Goal: Browse casually: Explore the website without a specific task or goal

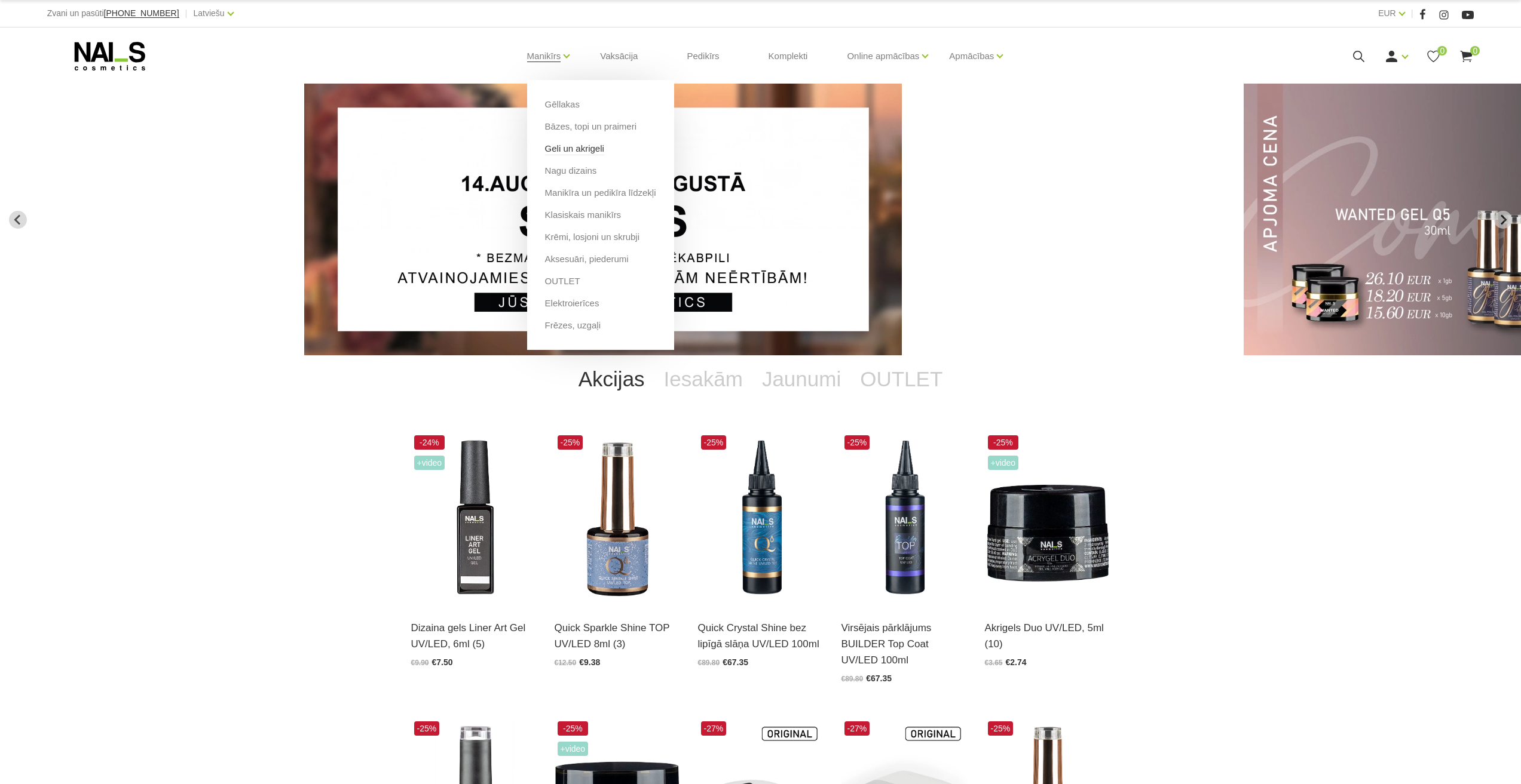
click at [579, 152] on link "Geli un akrigeli" at bounding box center [575, 148] width 59 height 13
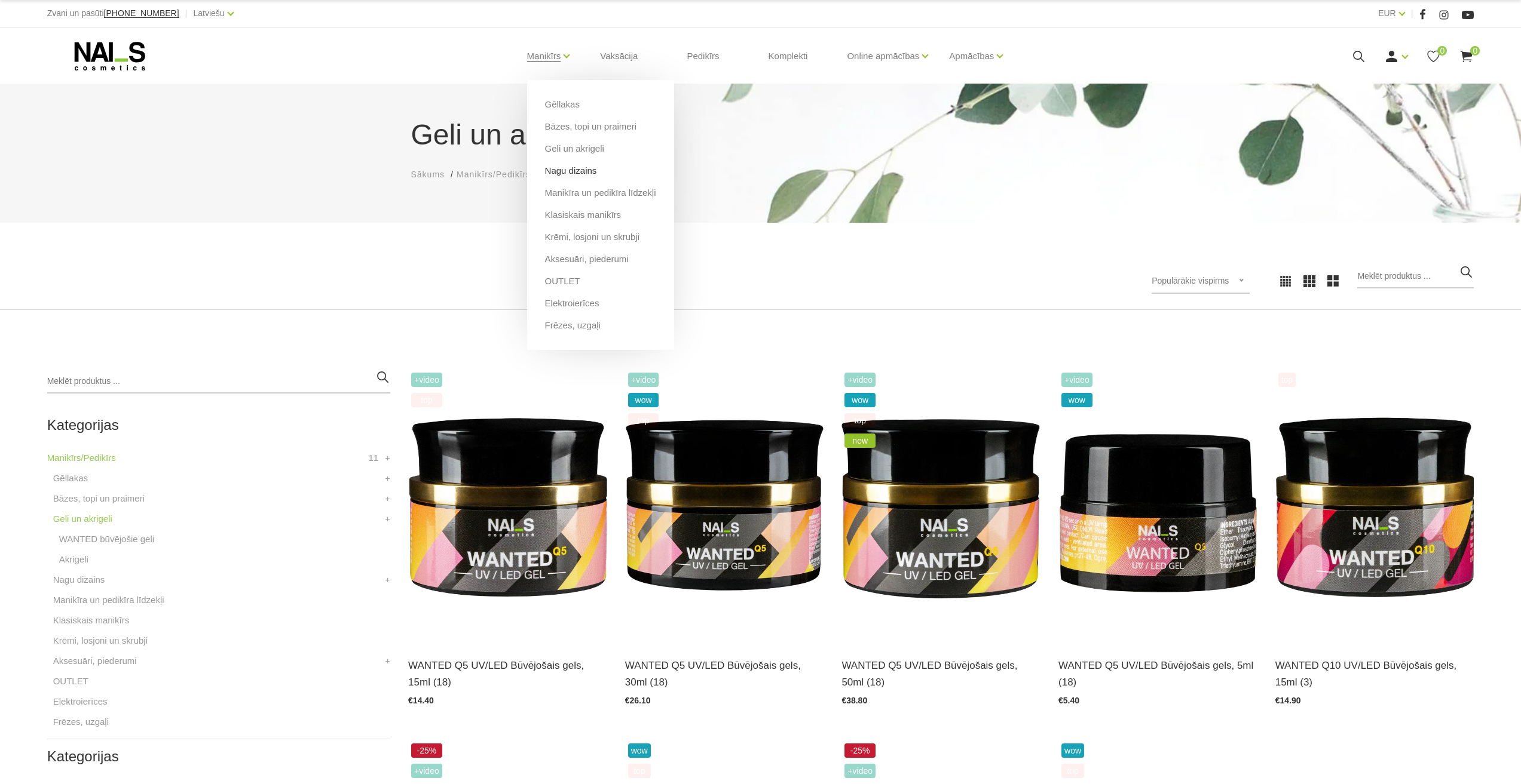
click at [578, 171] on link "Nagu dizains" at bounding box center [571, 171] width 52 height 13
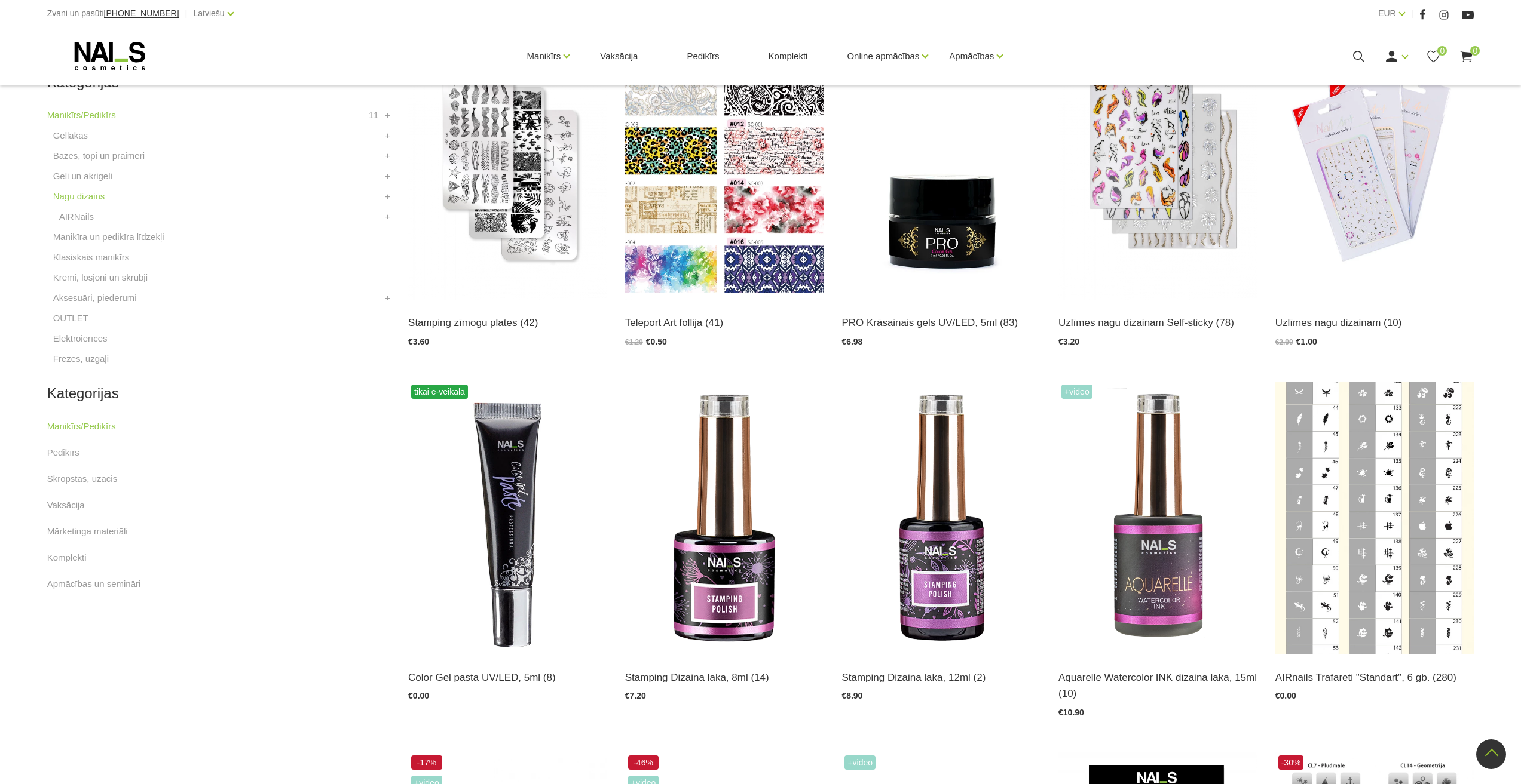
scroll to position [358, 0]
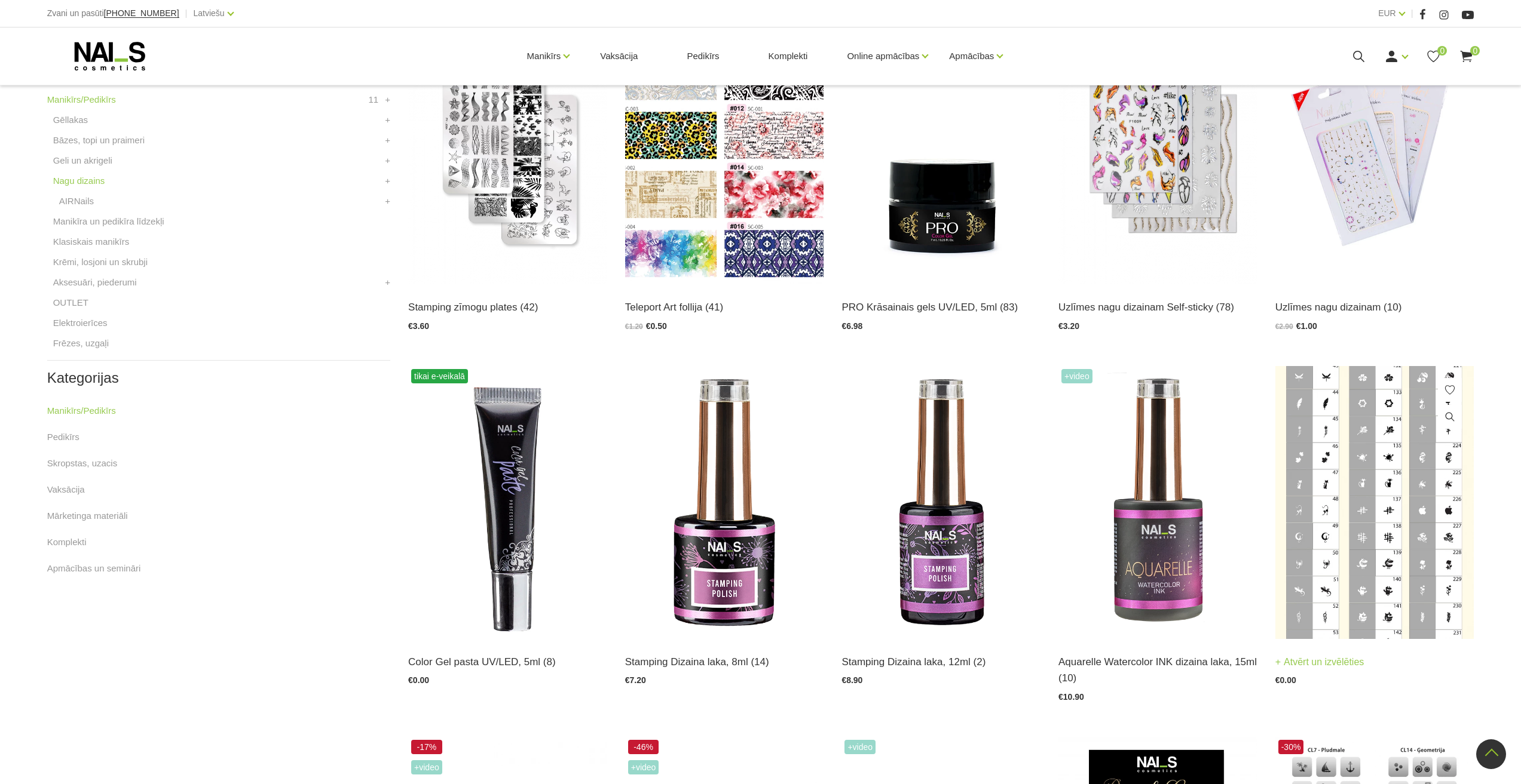
click at [1373, 548] on img at bounding box center [1375, 502] width 199 height 273
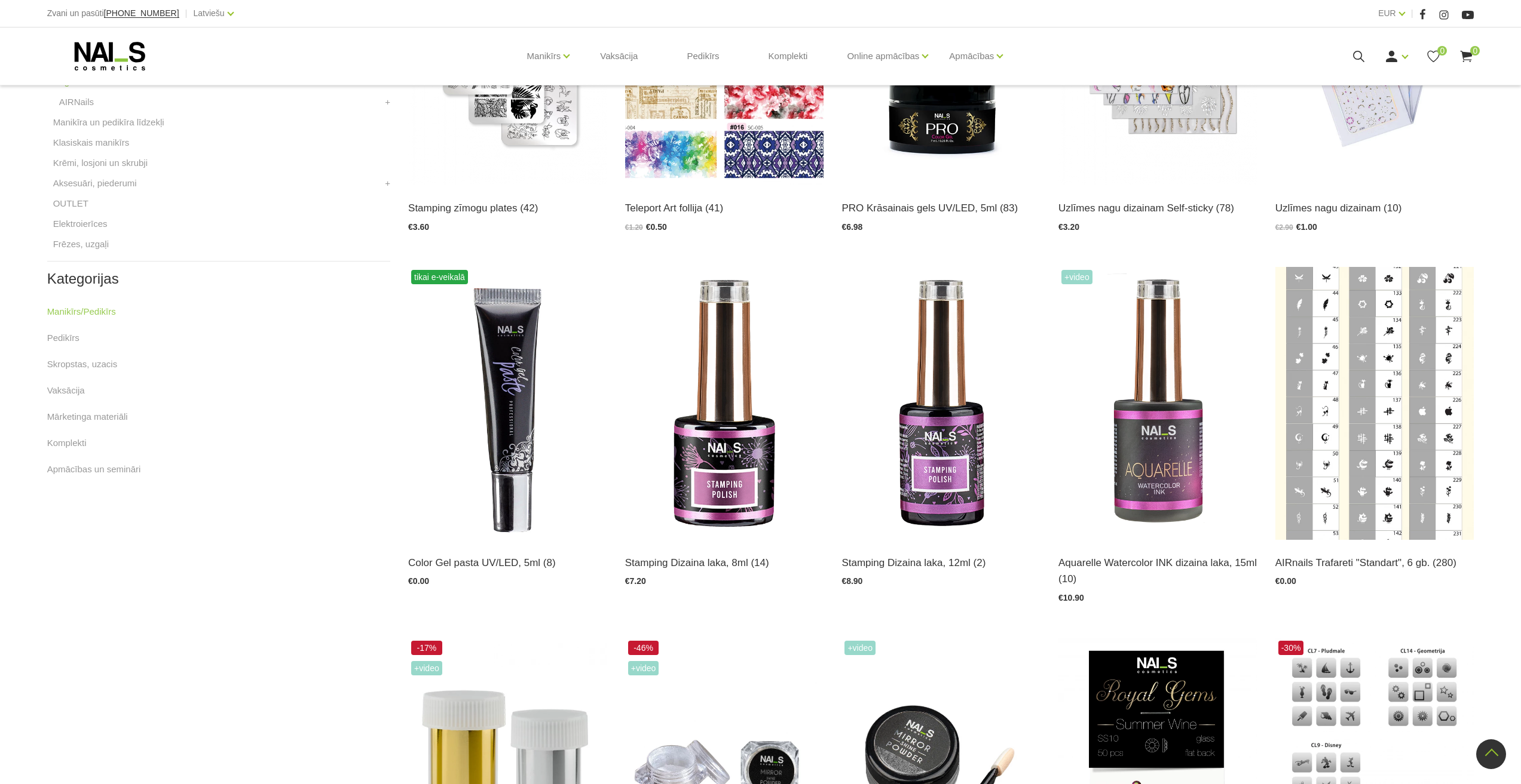
scroll to position [478, 0]
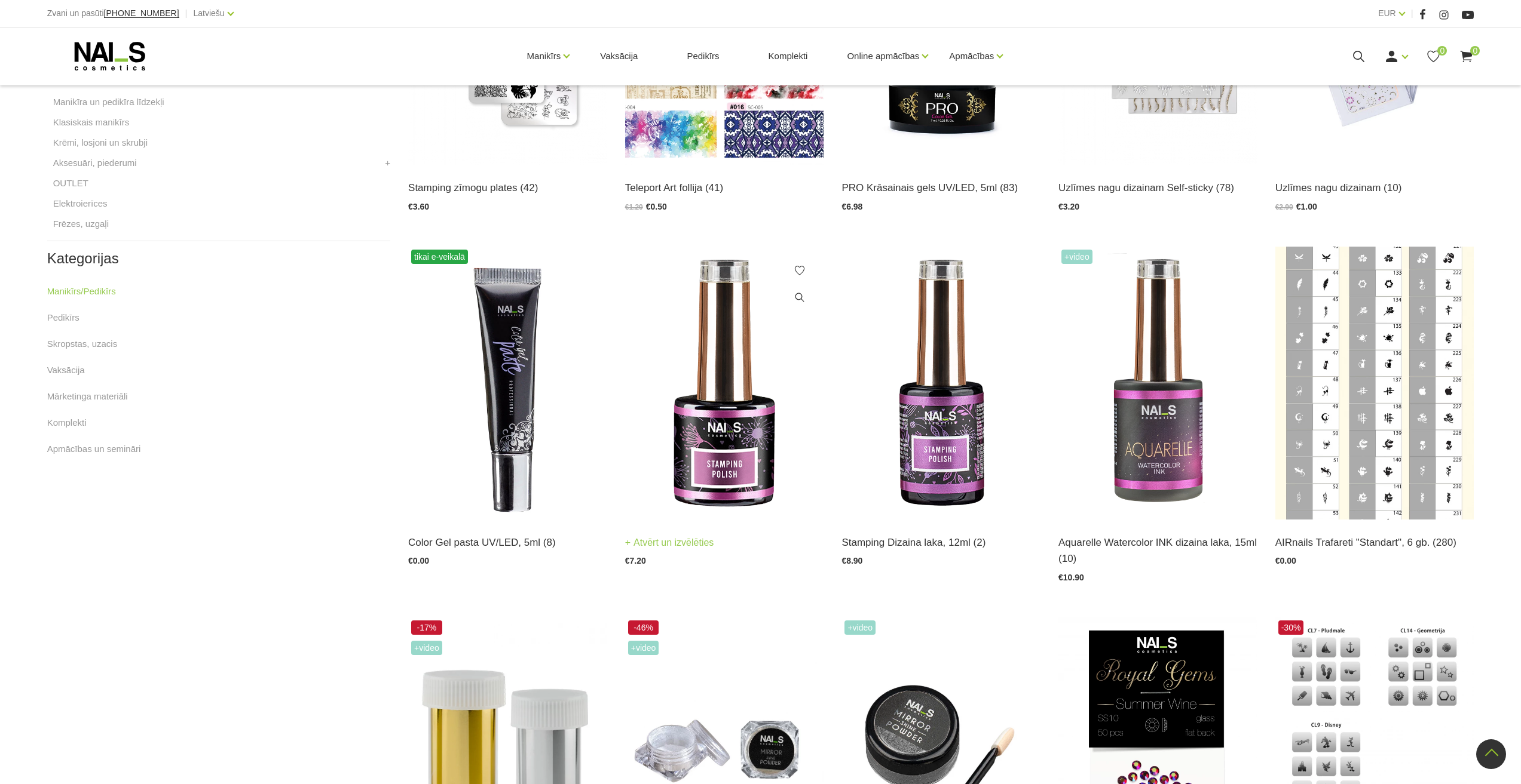
click at [761, 450] on img at bounding box center [724, 383] width 199 height 273
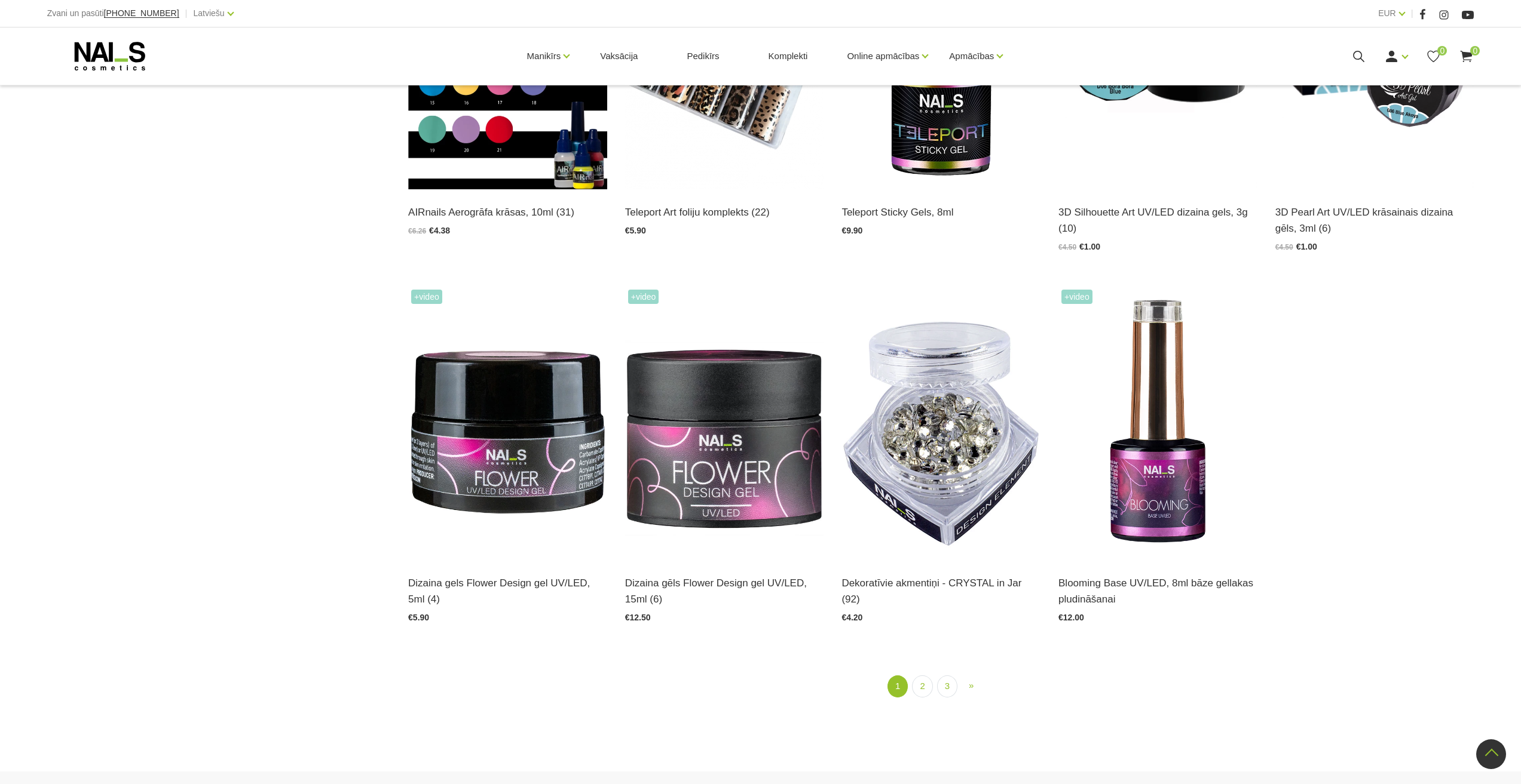
scroll to position [1553, 0]
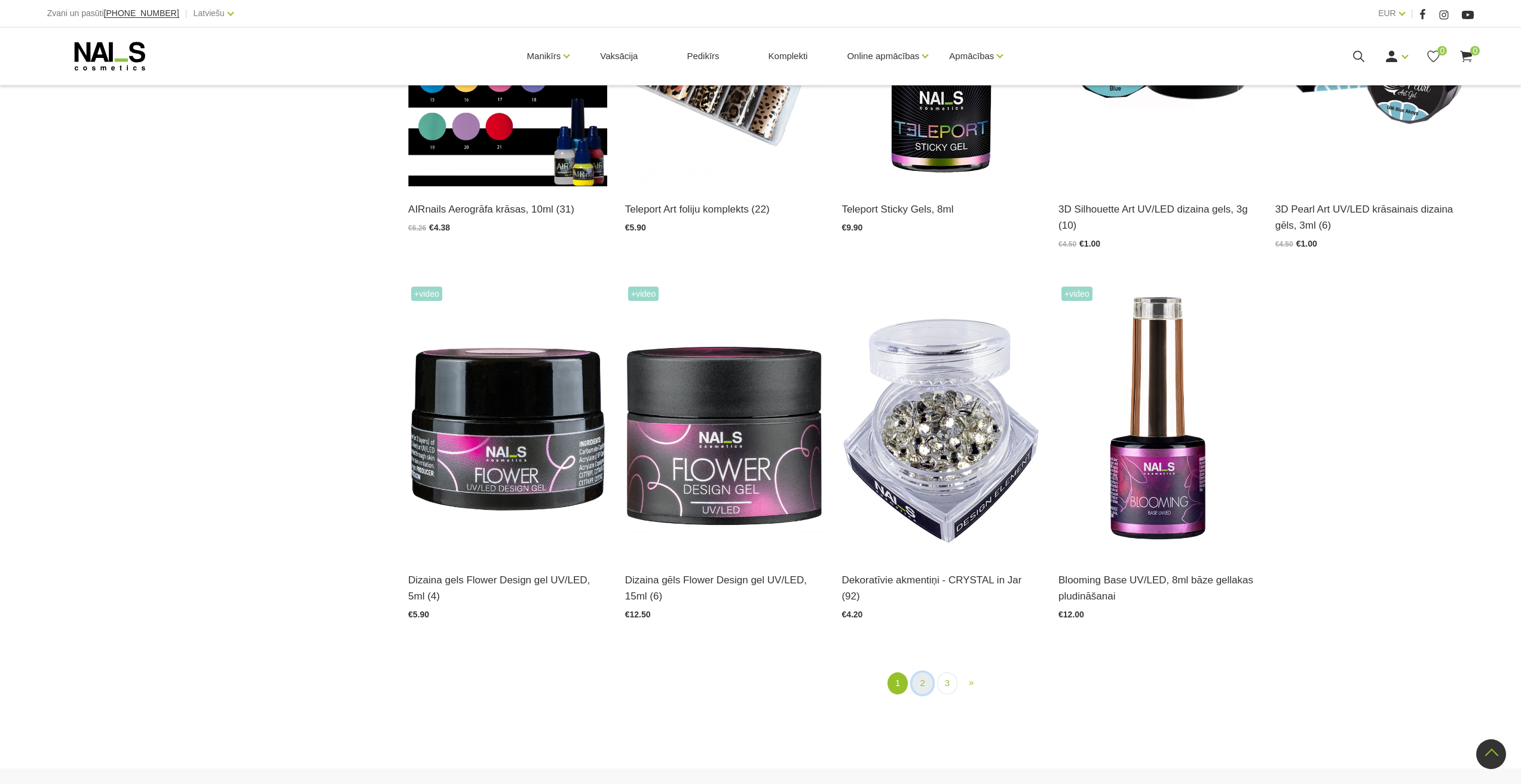
click at [922, 686] on link "2" at bounding box center [922, 684] width 20 height 22
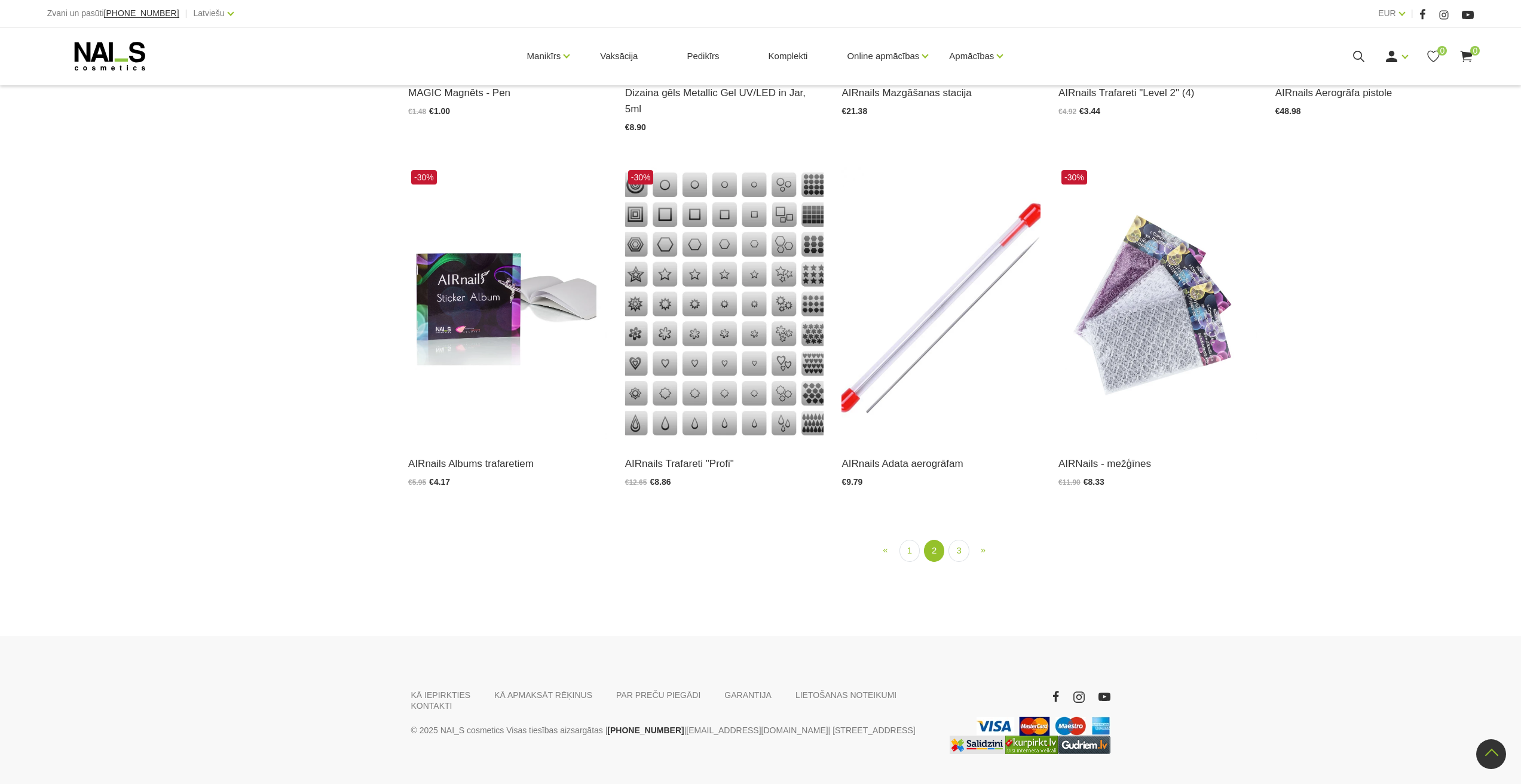
scroll to position [1672, 0]
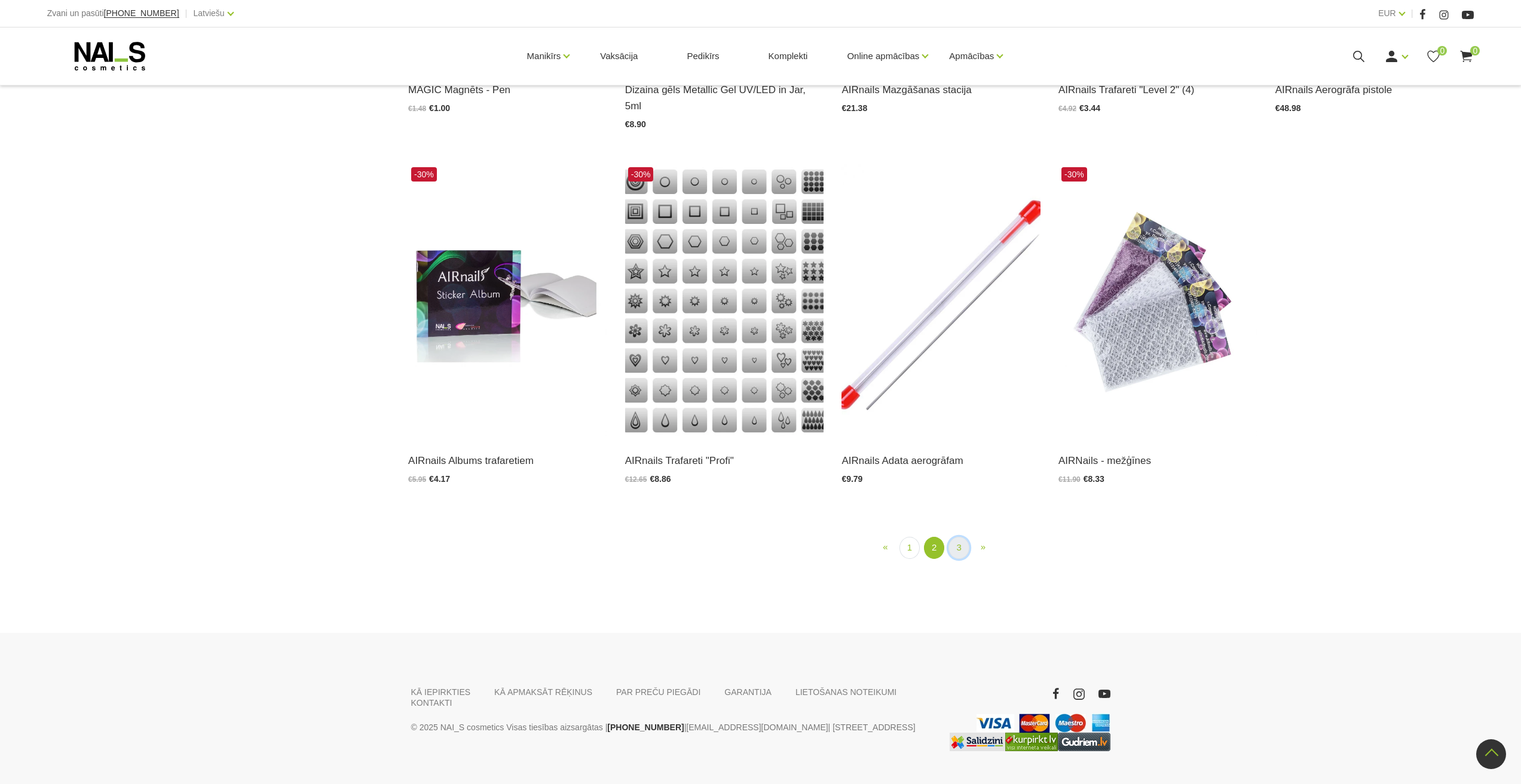
click at [964, 537] on link "3" at bounding box center [959, 548] width 20 height 22
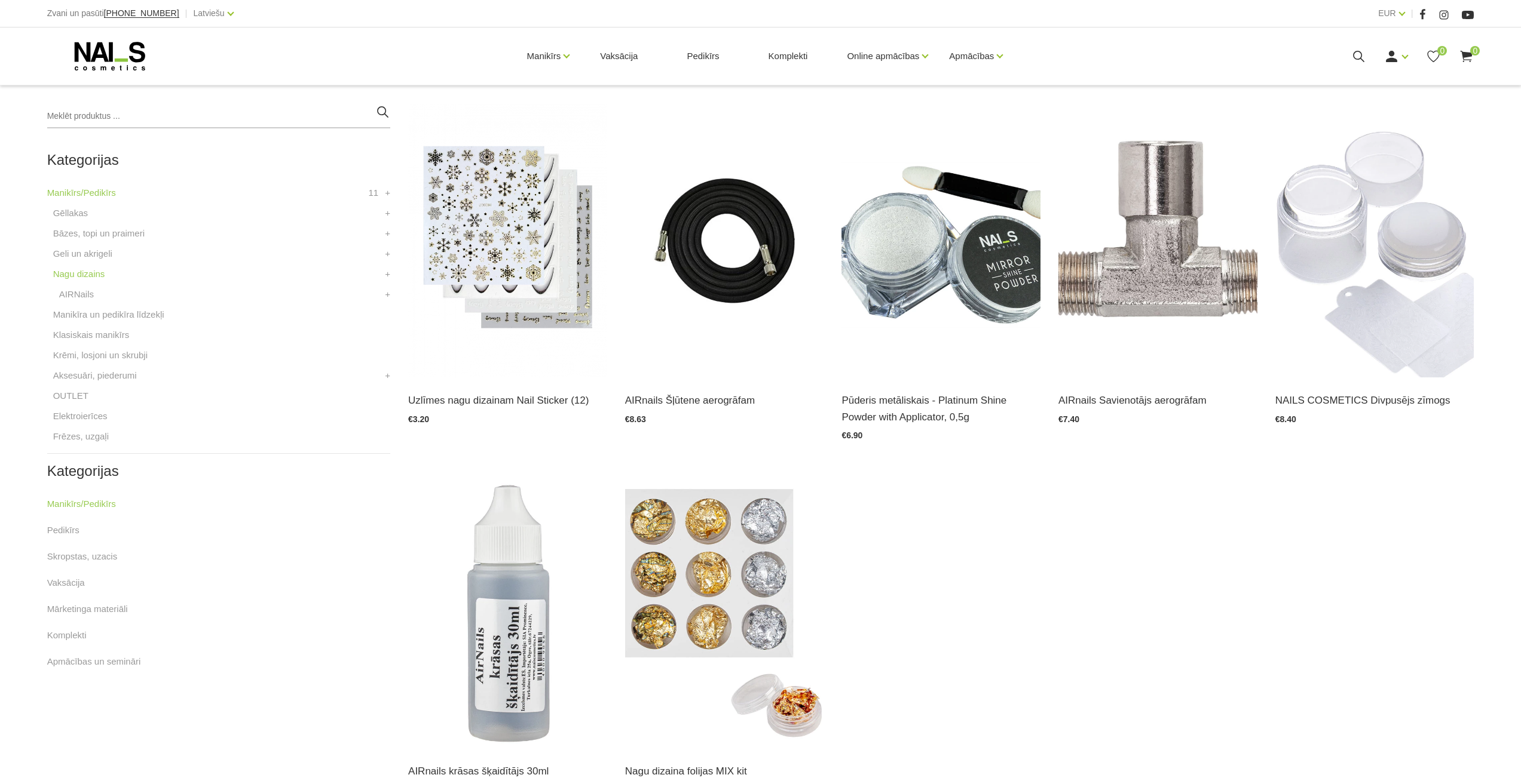
scroll to position [304, 0]
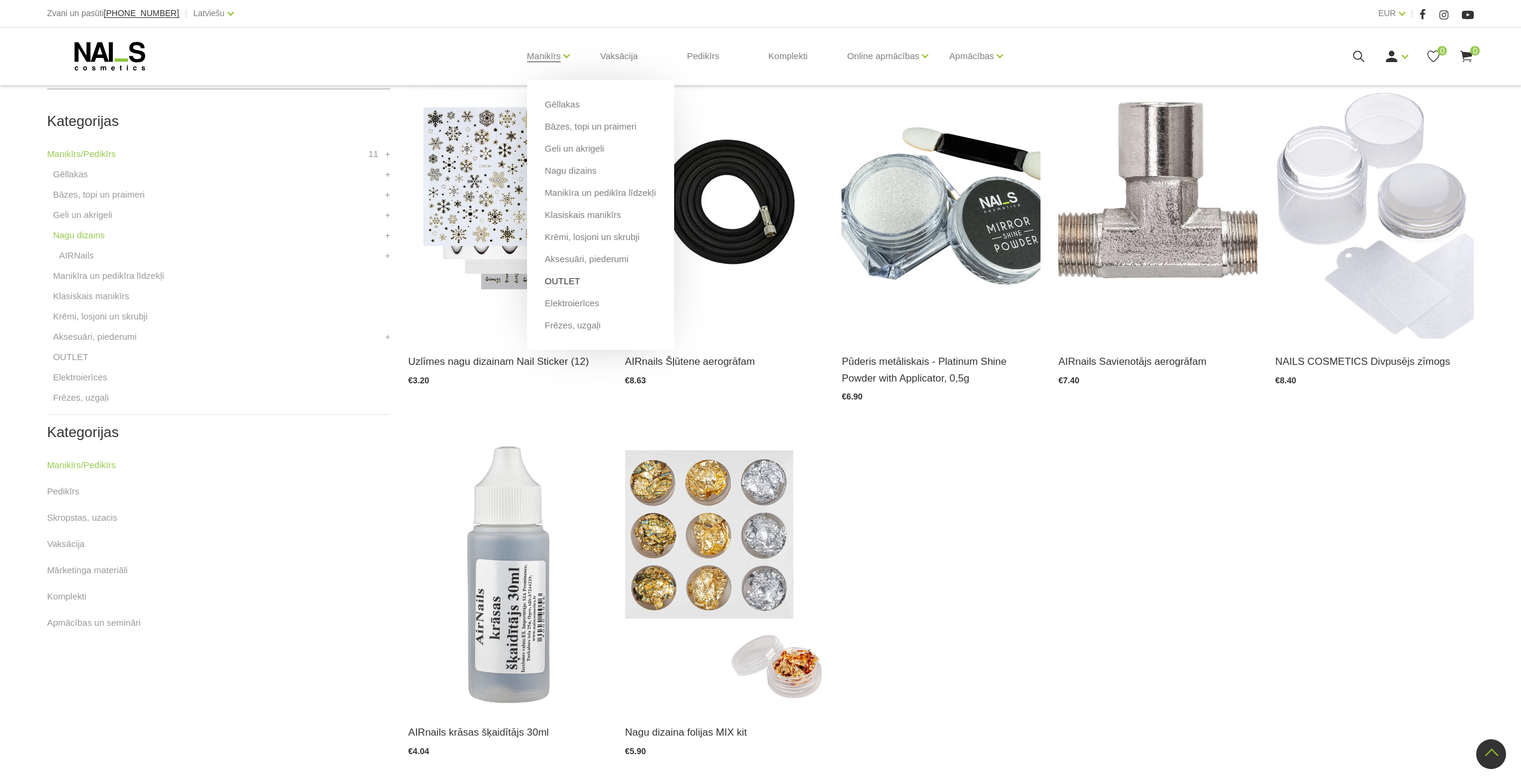
click at [563, 286] on link "OUTLET" at bounding box center [563, 281] width 35 height 13
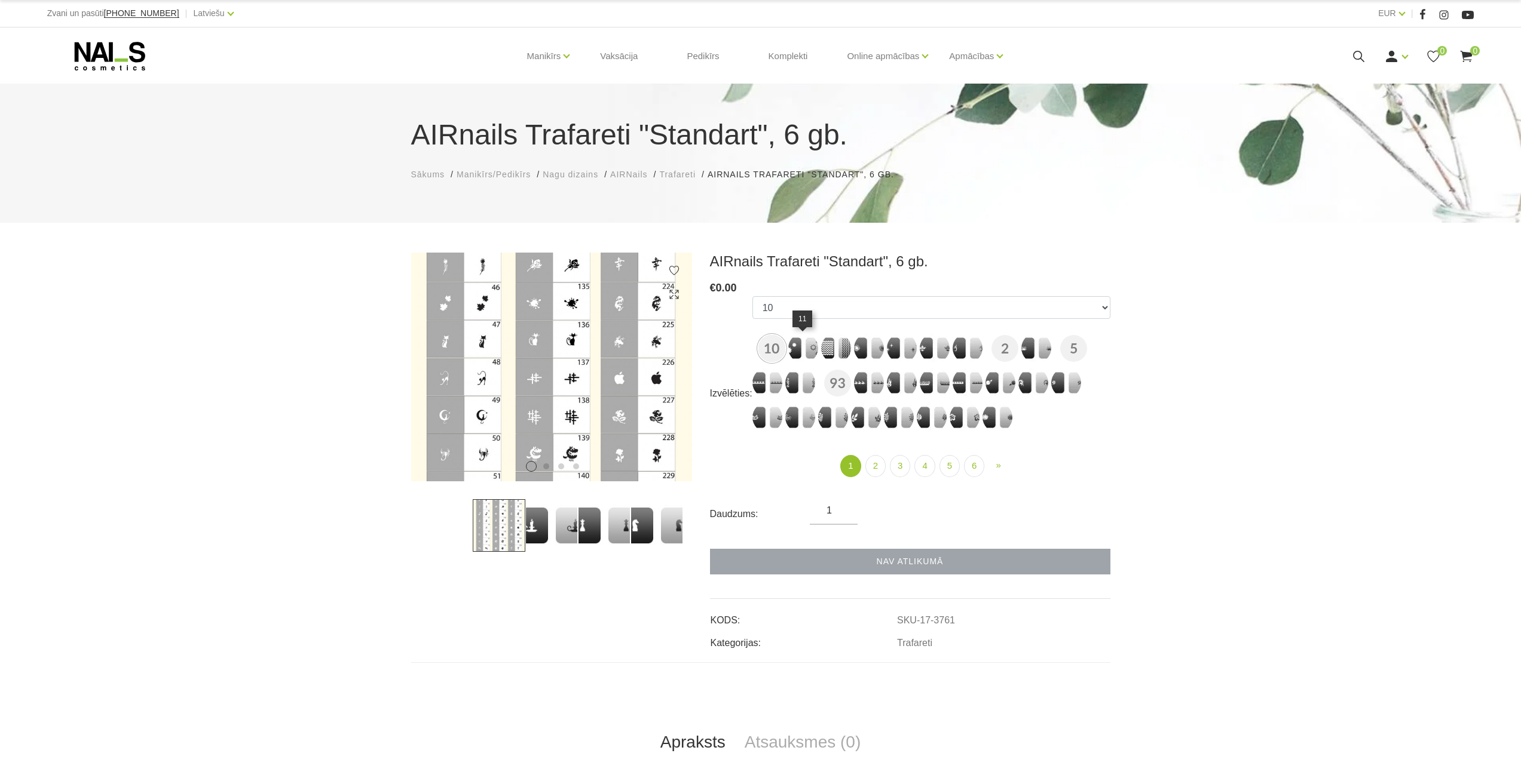
click at [793, 349] on img at bounding box center [803, 348] width 30 height 30
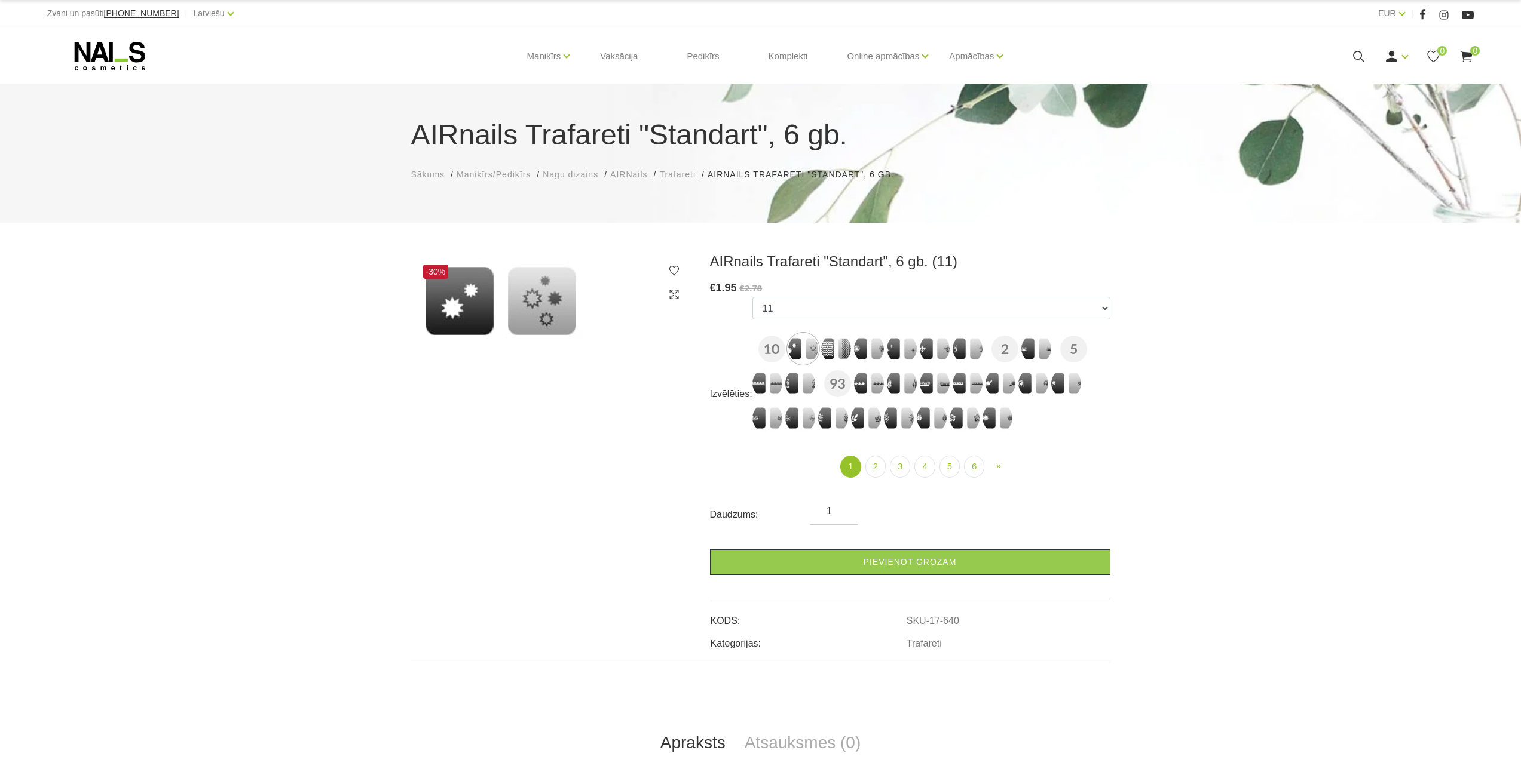
click at [816, 350] on img at bounding box center [803, 349] width 30 height 30
click at [767, 348] on img at bounding box center [772, 349] width 27 height 27
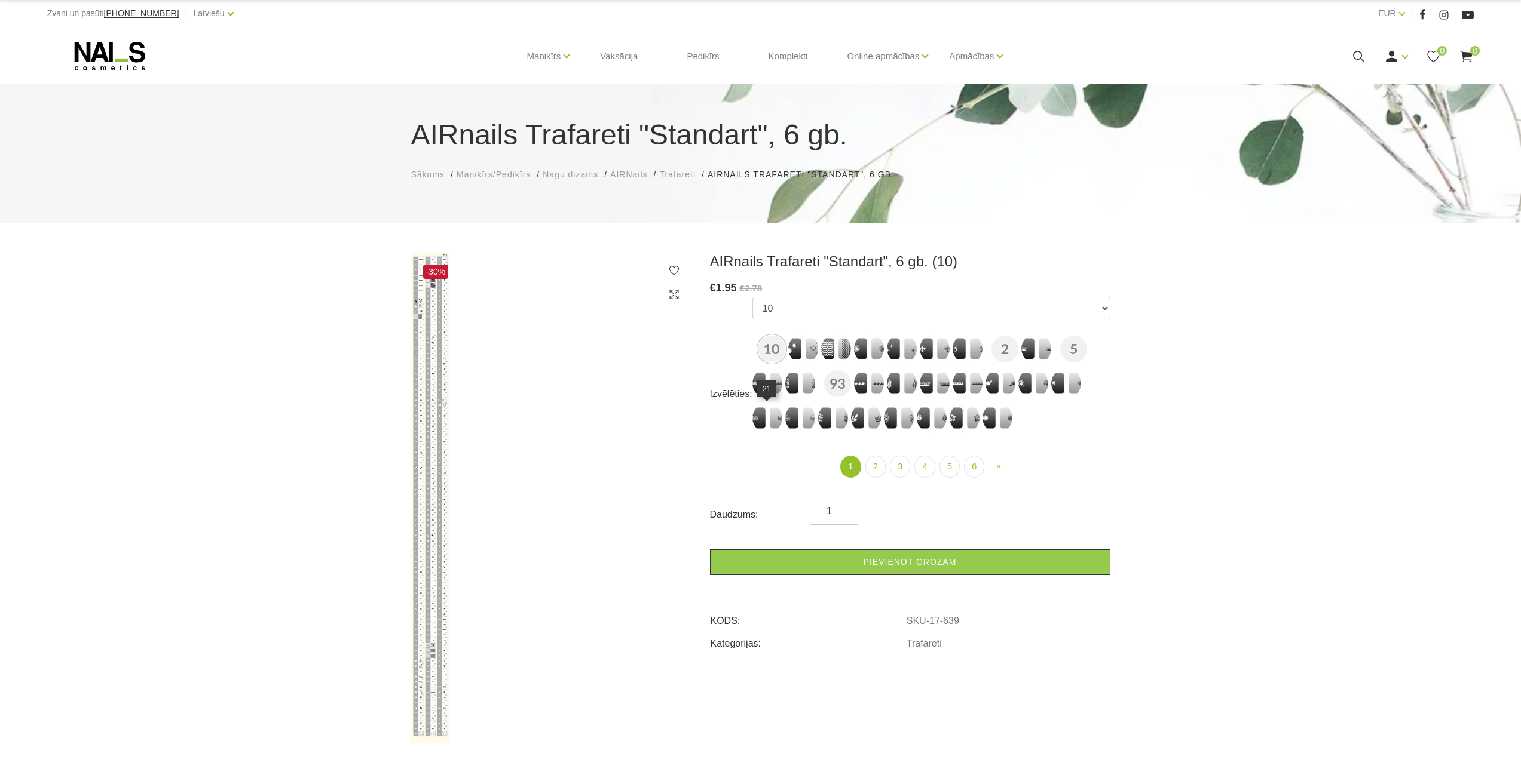
click at [761, 413] on img at bounding box center [767, 418] width 30 height 30
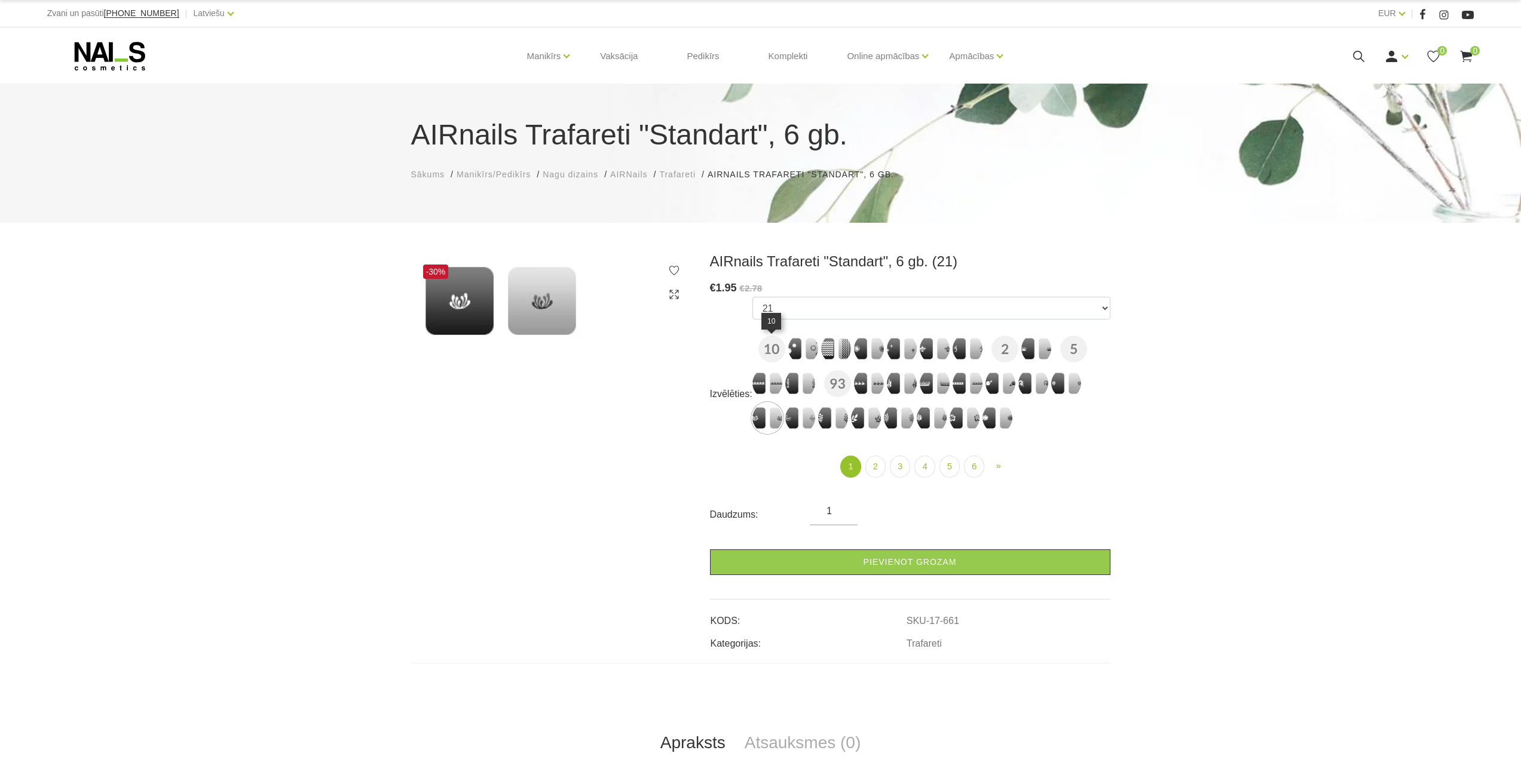
click at [768, 353] on img at bounding box center [772, 349] width 27 height 27
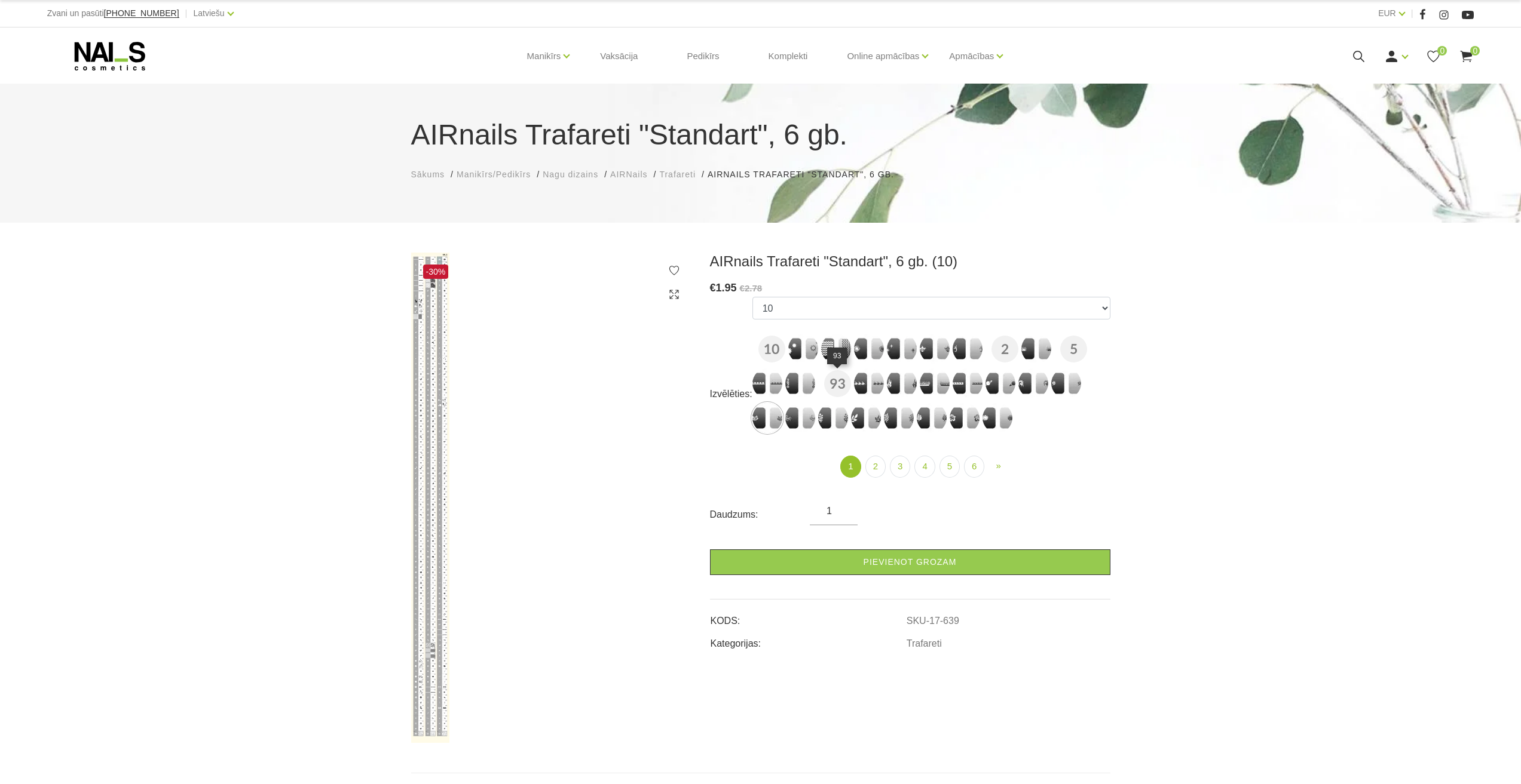
click at [834, 386] on img at bounding box center [838, 384] width 27 height 27
select select "652"
click at [420, 316] on img at bounding box center [430, 497] width 38 height 490
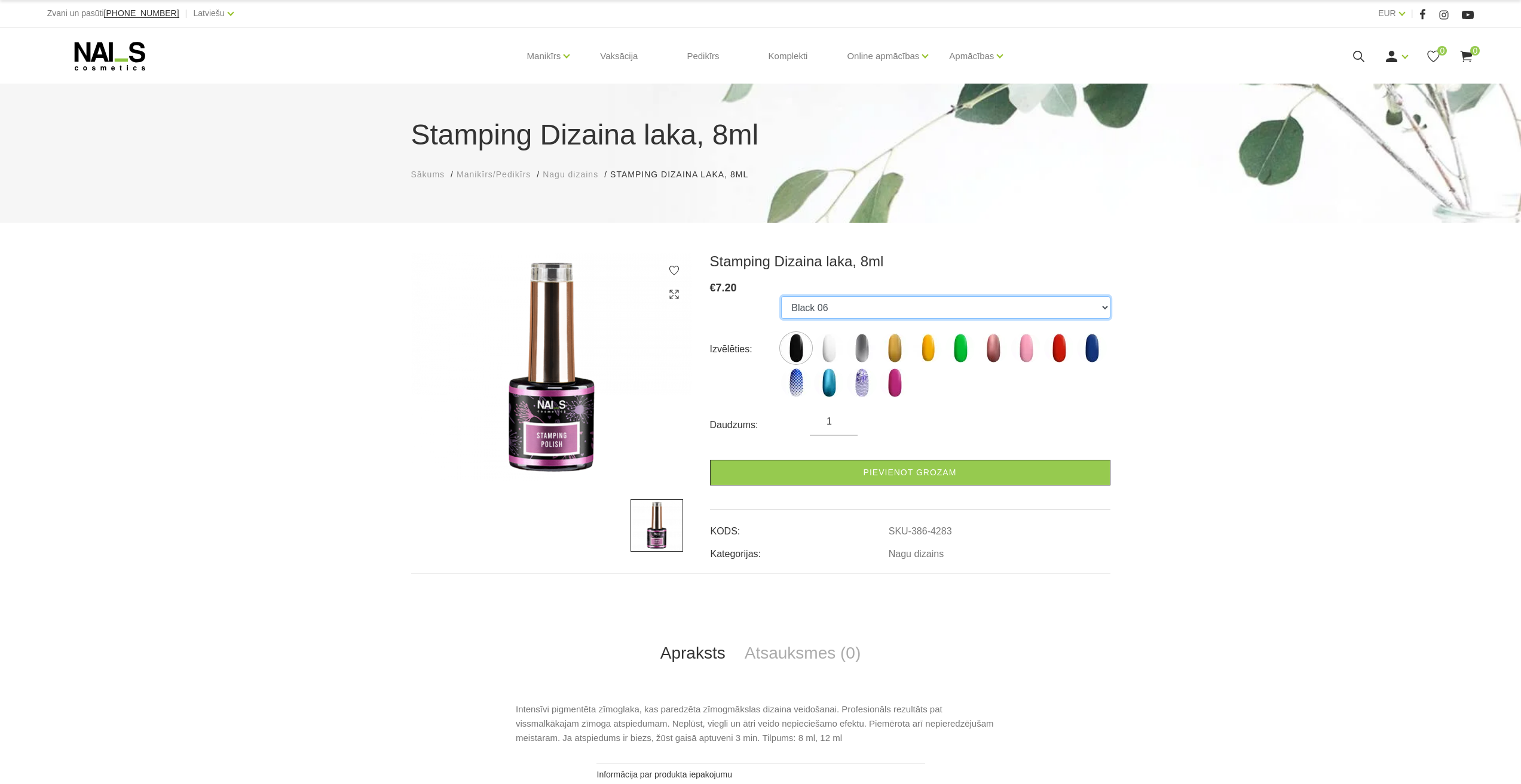
click at [839, 310] on select "Black 06 White 07 Silver 12 Gold 26 Yellow Neon Green 20 Mettalic Old Rose 25 L…" at bounding box center [946, 308] width 329 height 23
click at [893, 300] on select "Black 06 White 07 Silver 12 Gold 26 Yellow Neon Green 20 Mettalic Old Rose 25 L…" at bounding box center [946, 308] width 329 height 23
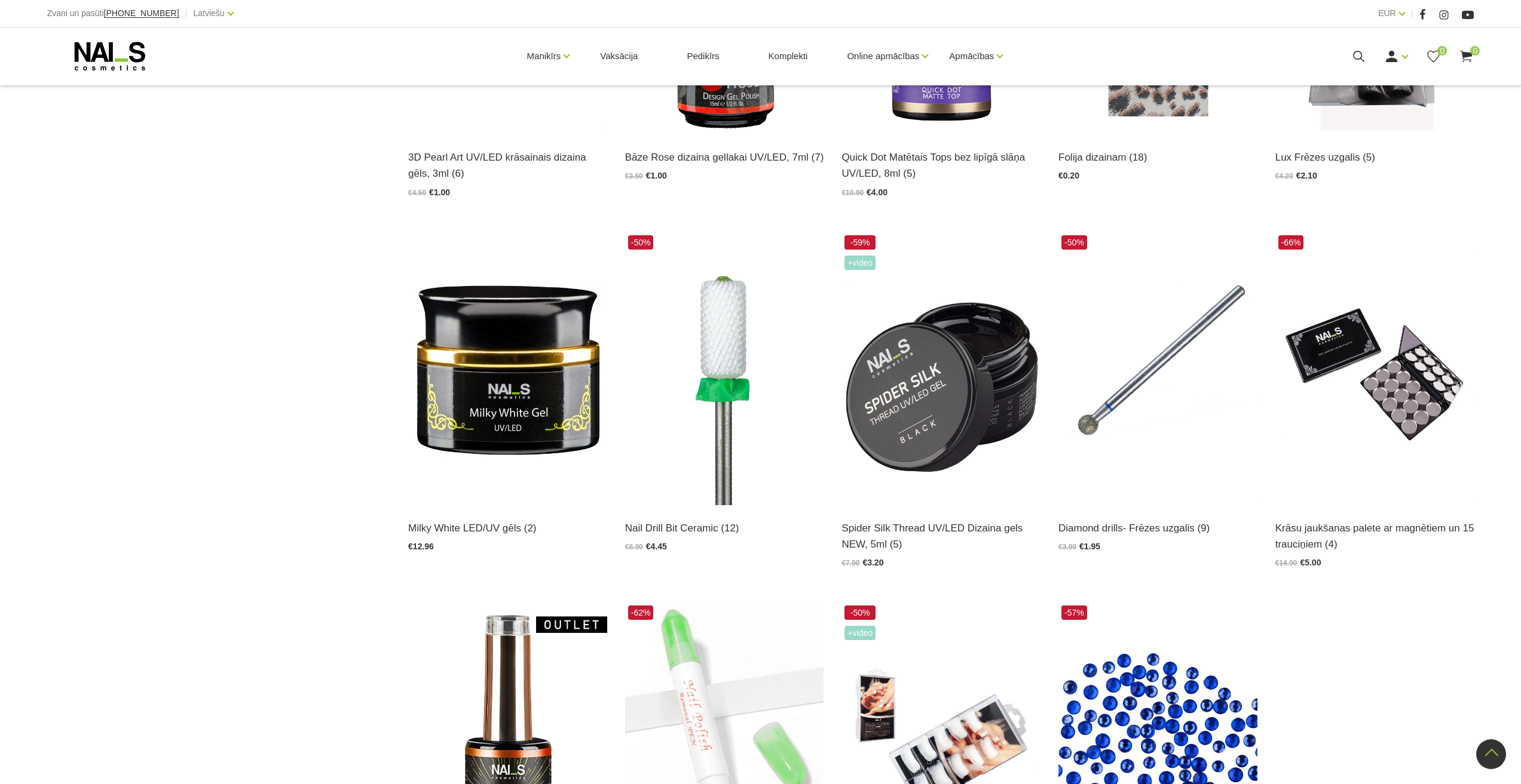
scroll to position [1254, 0]
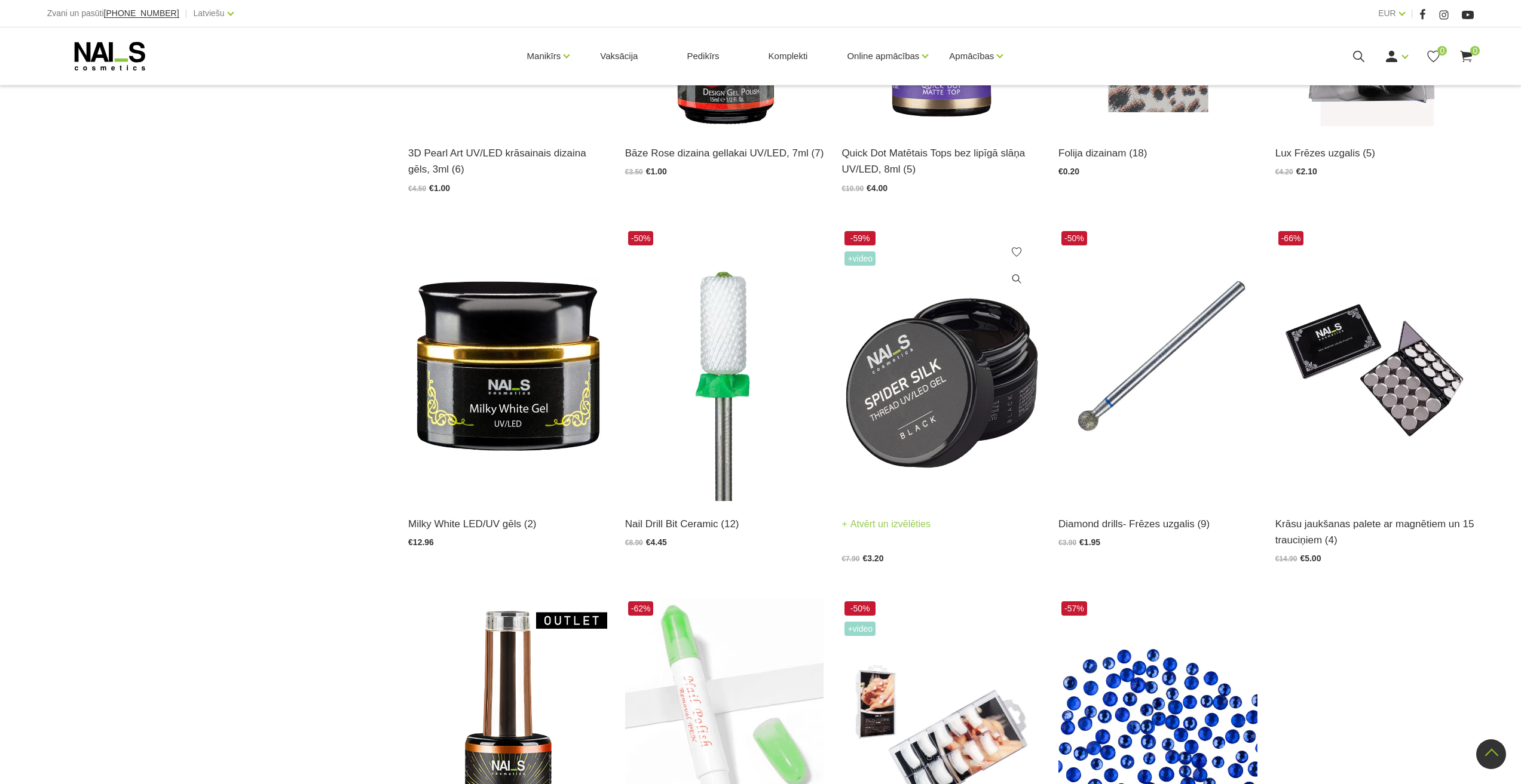
click at [895, 359] on img at bounding box center [940, 364] width 199 height 273
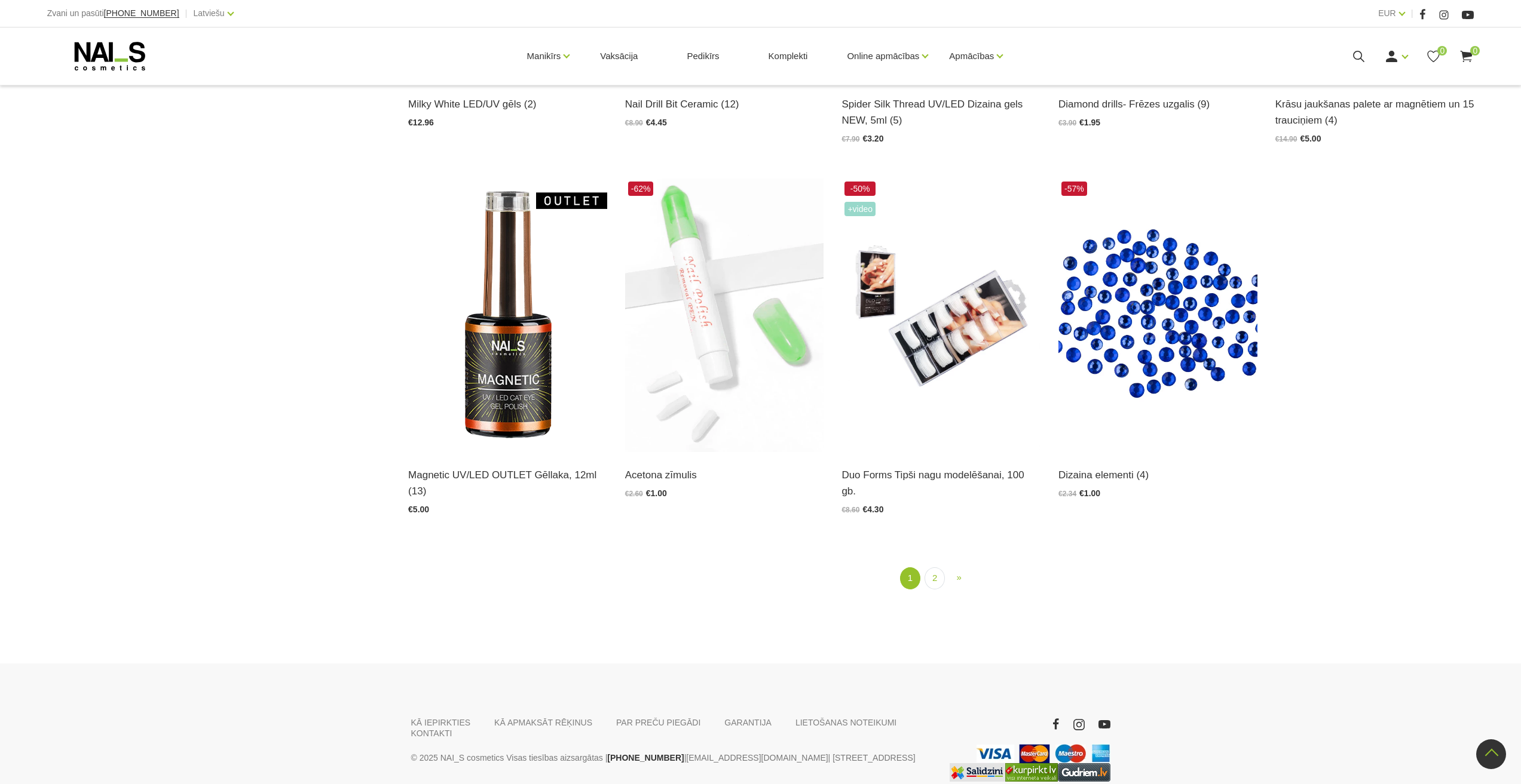
scroll to position [1672, 0]
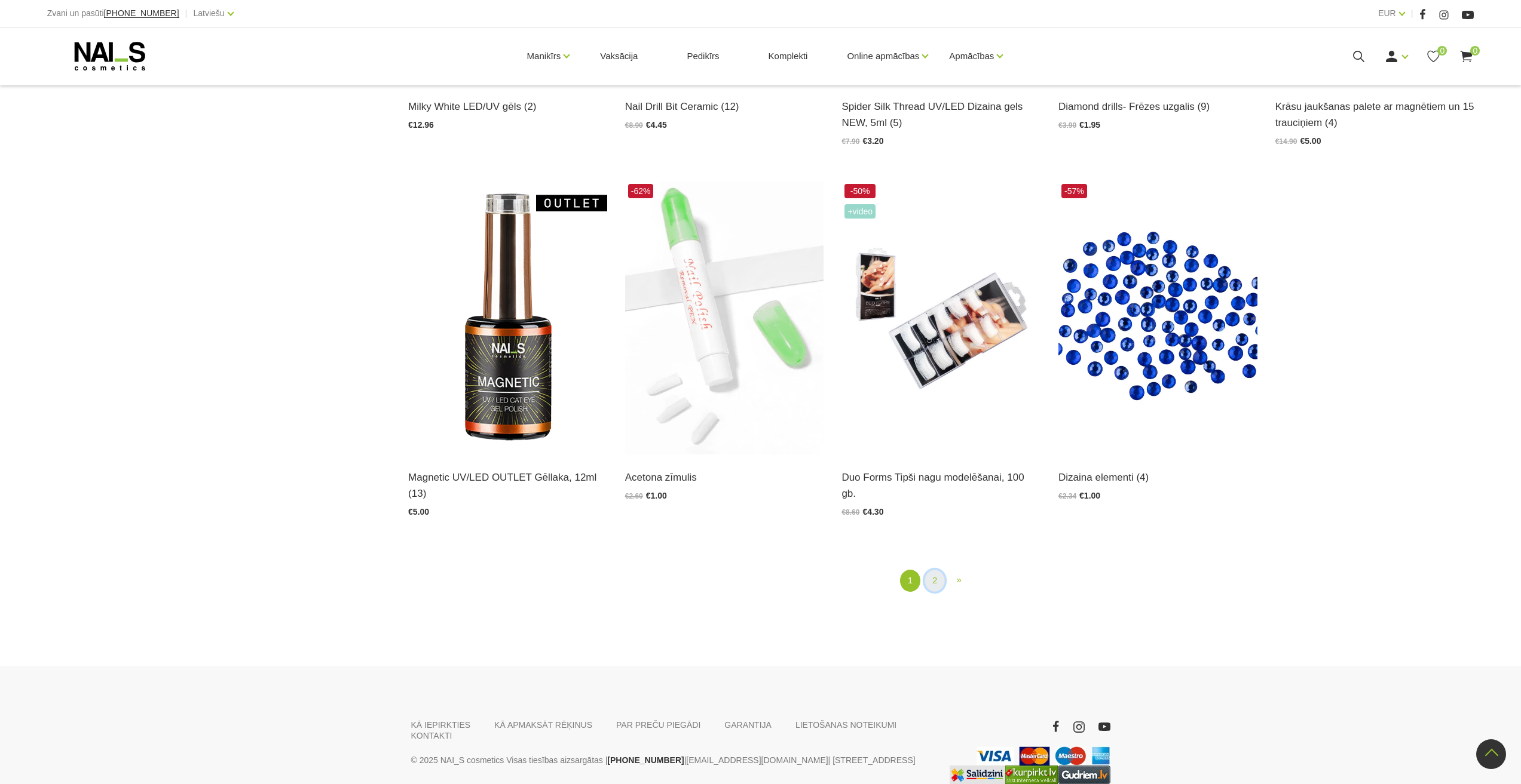
click at [939, 585] on link "2" at bounding box center [935, 581] width 20 height 22
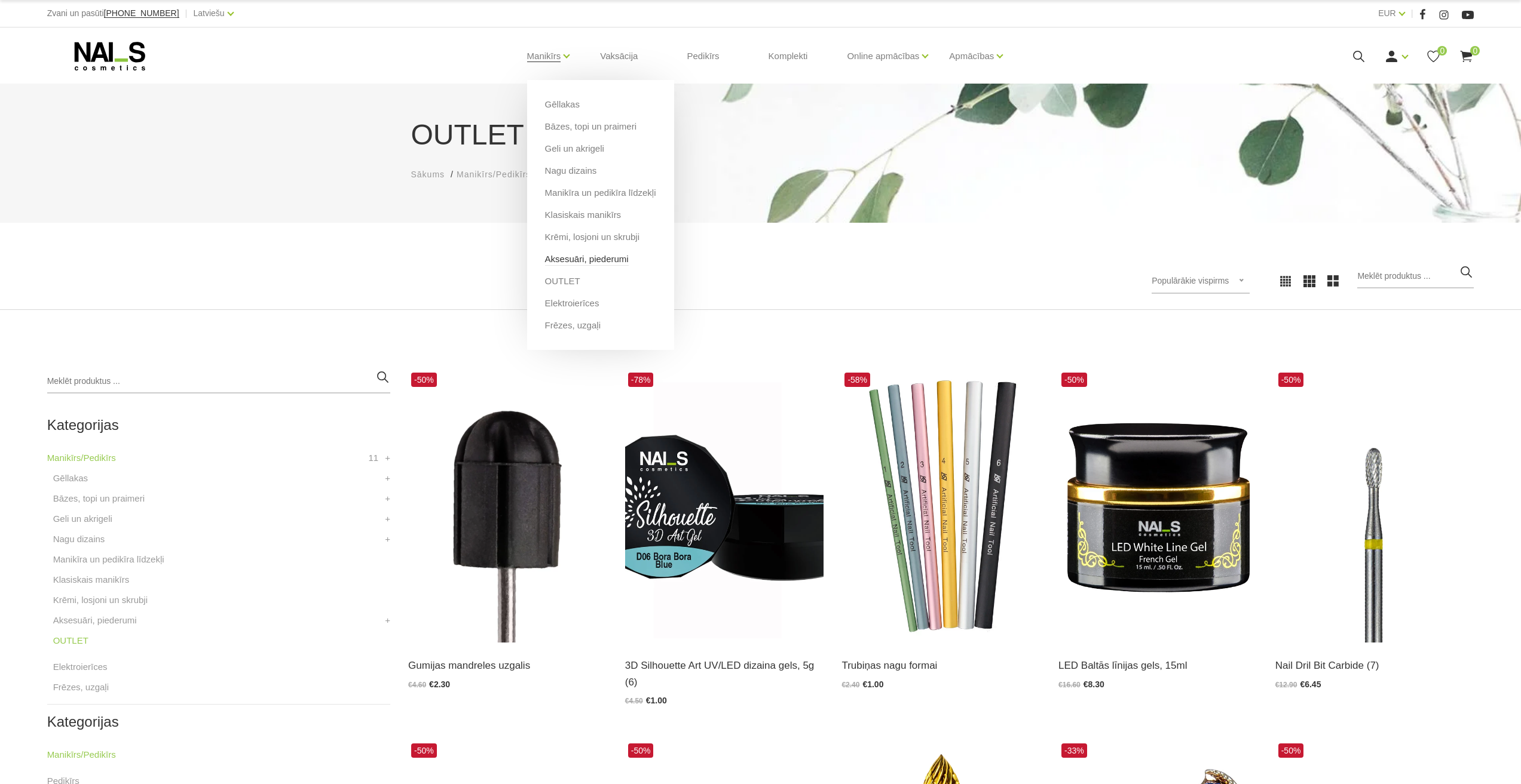
click at [588, 259] on link "Aksesuāri, piederumi" at bounding box center [587, 259] width 84 height 13
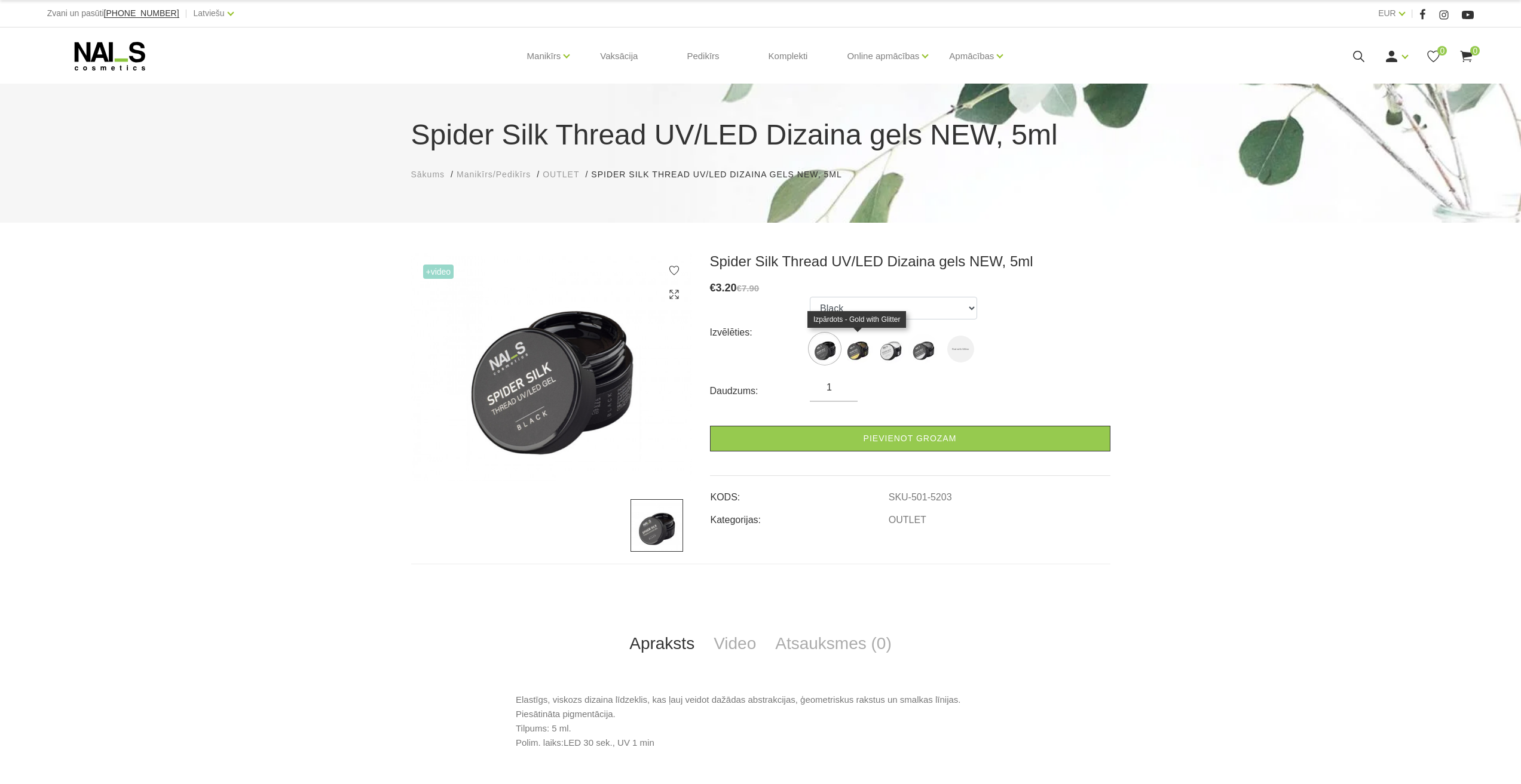
click at [850, 352] on img at bounding box center [857, 349] width 30 height 30
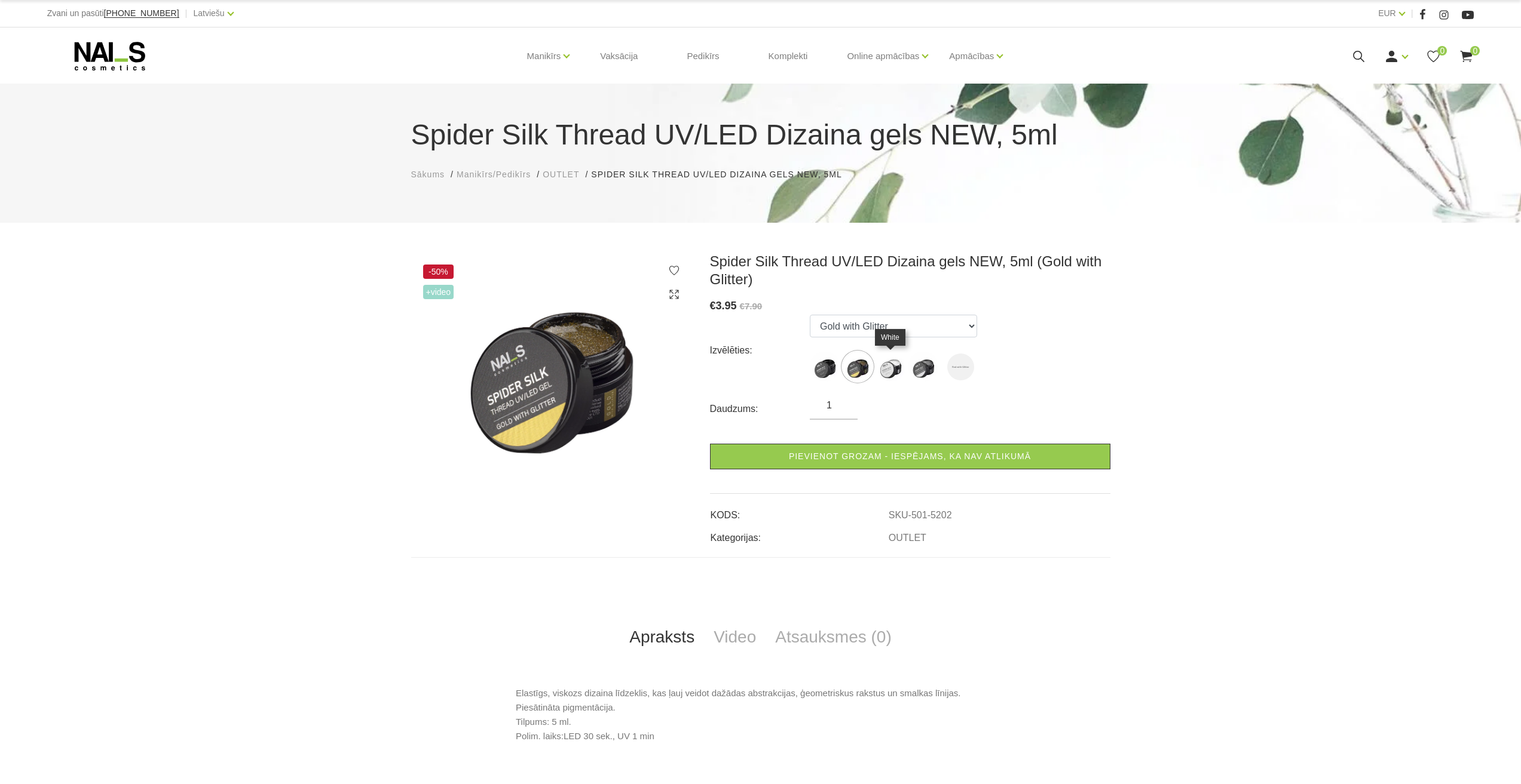
click at [896, 364] on img at bounding box center [890, 367] width 30 height 30
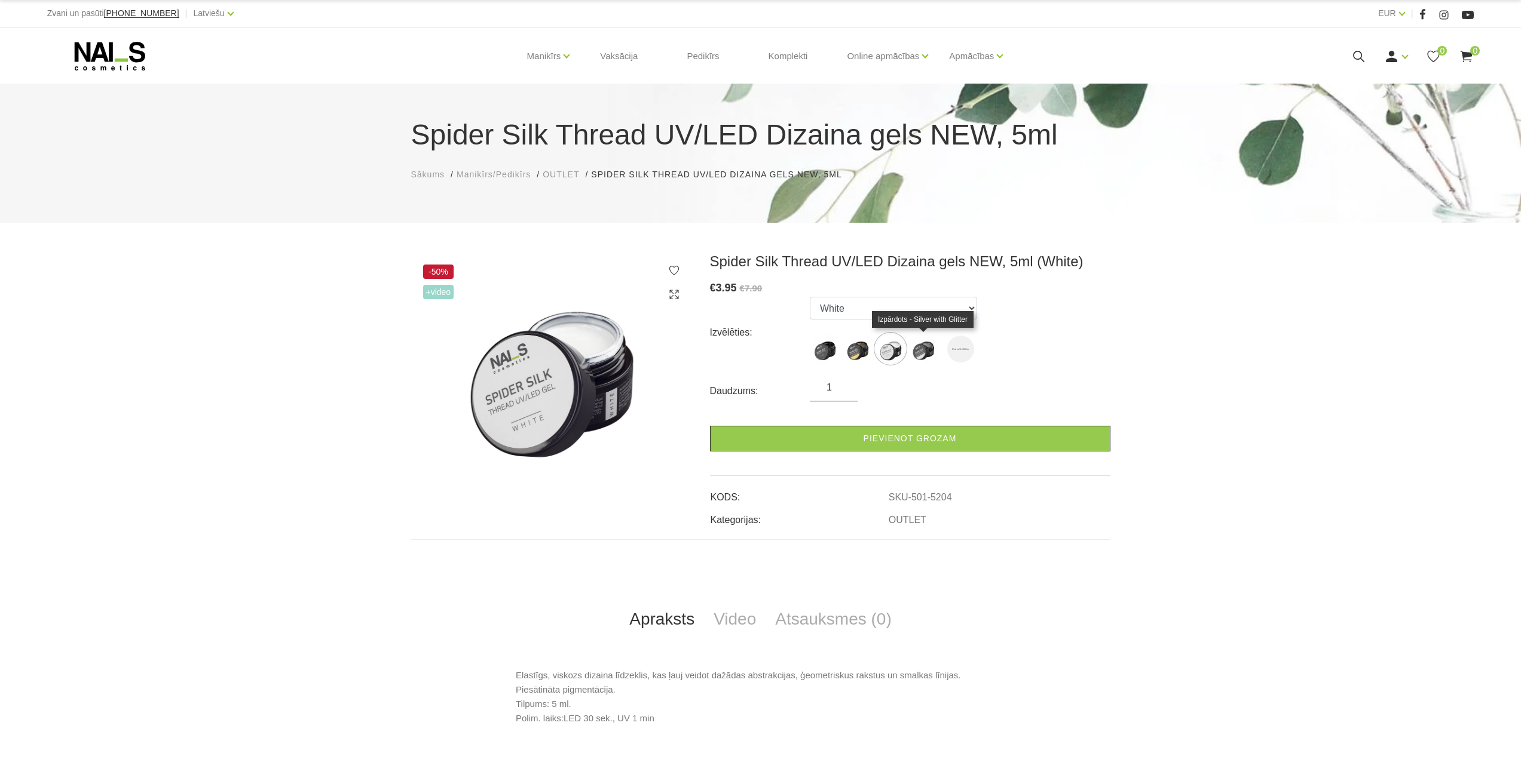
click at [919, 360] on img at bounding box center [923, 349] width 30 height 30
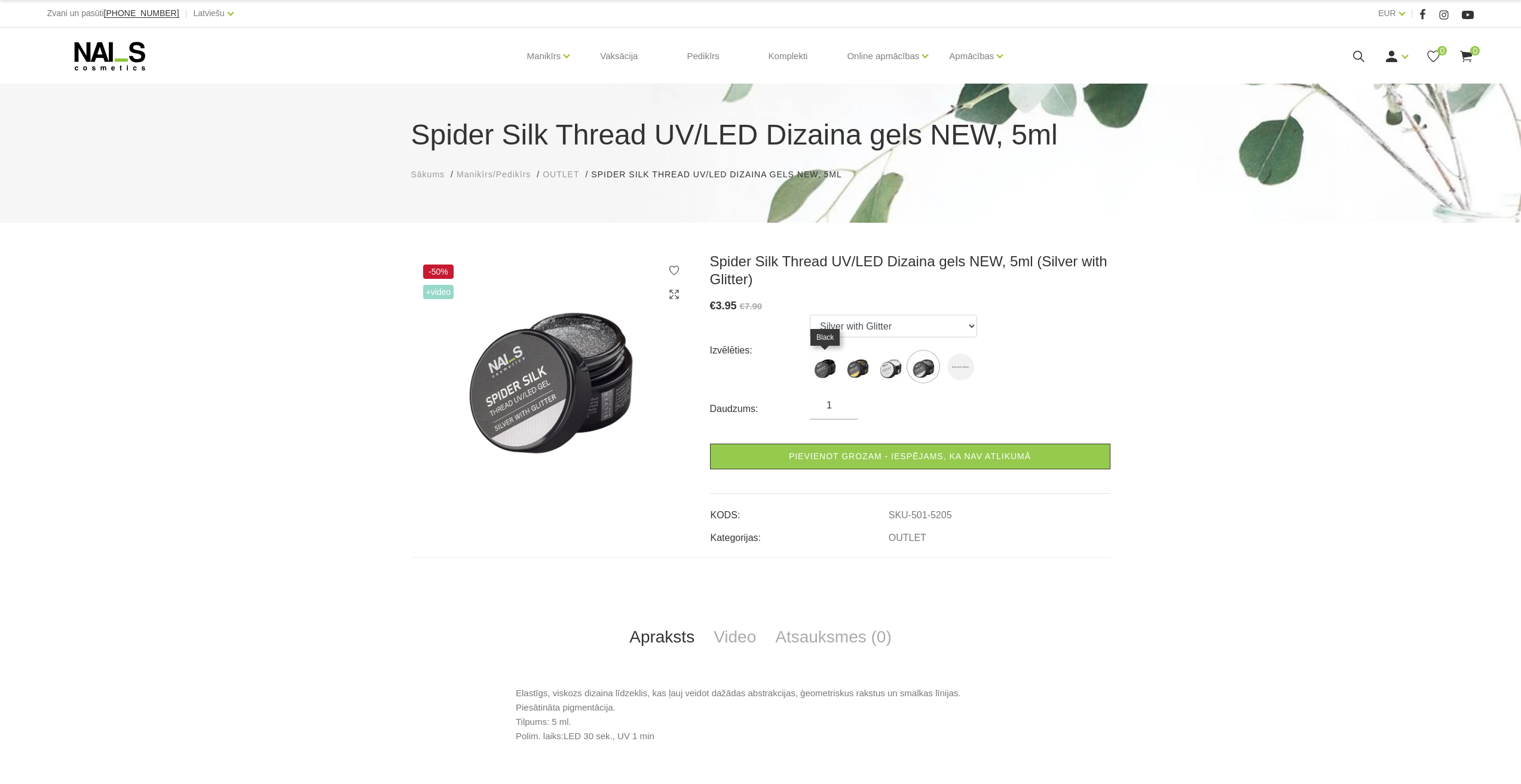
click at [831, 368] on img at bounding box center [825, 367] width 30 height 30
select select "5203"
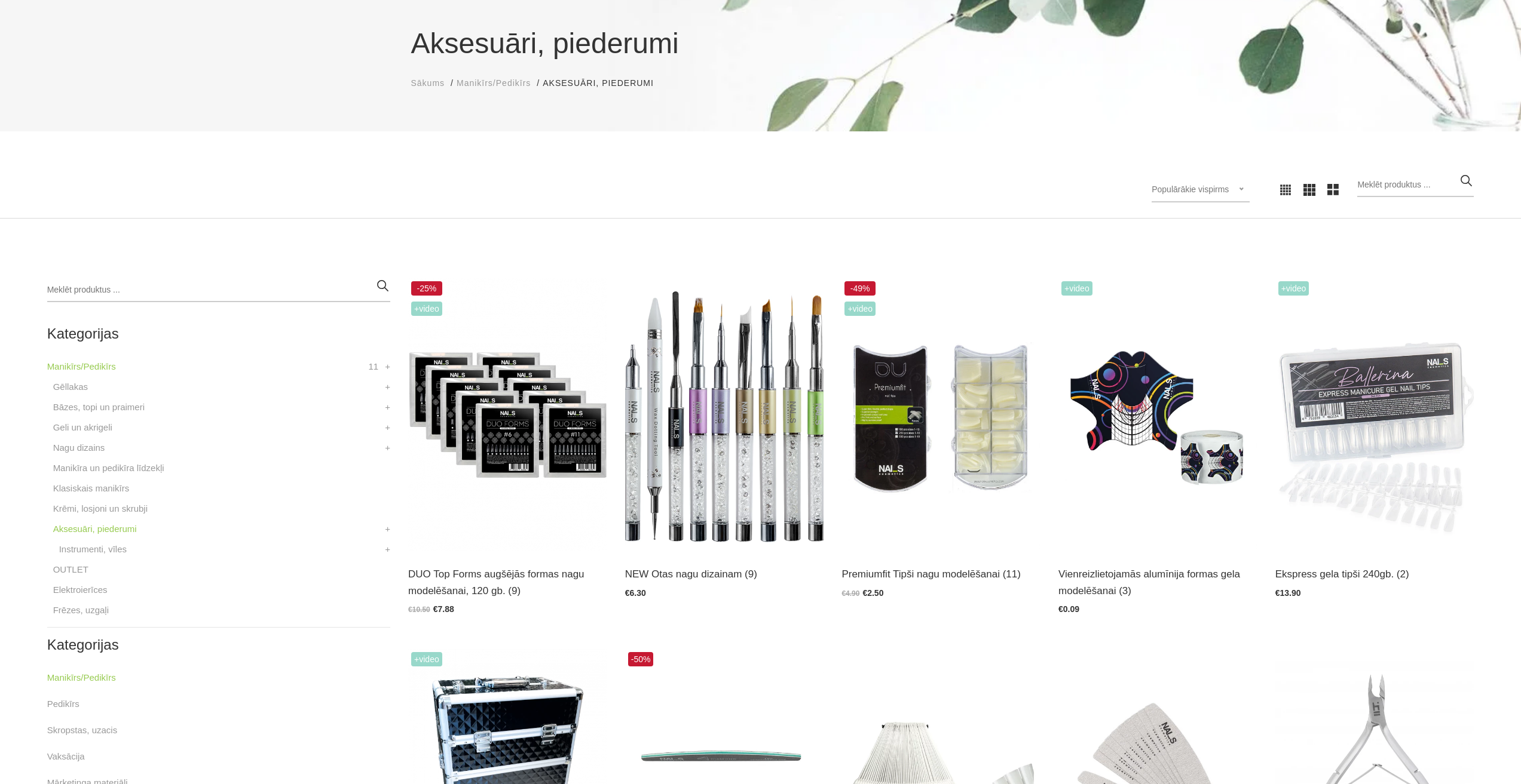
scroll to position [179, 0]
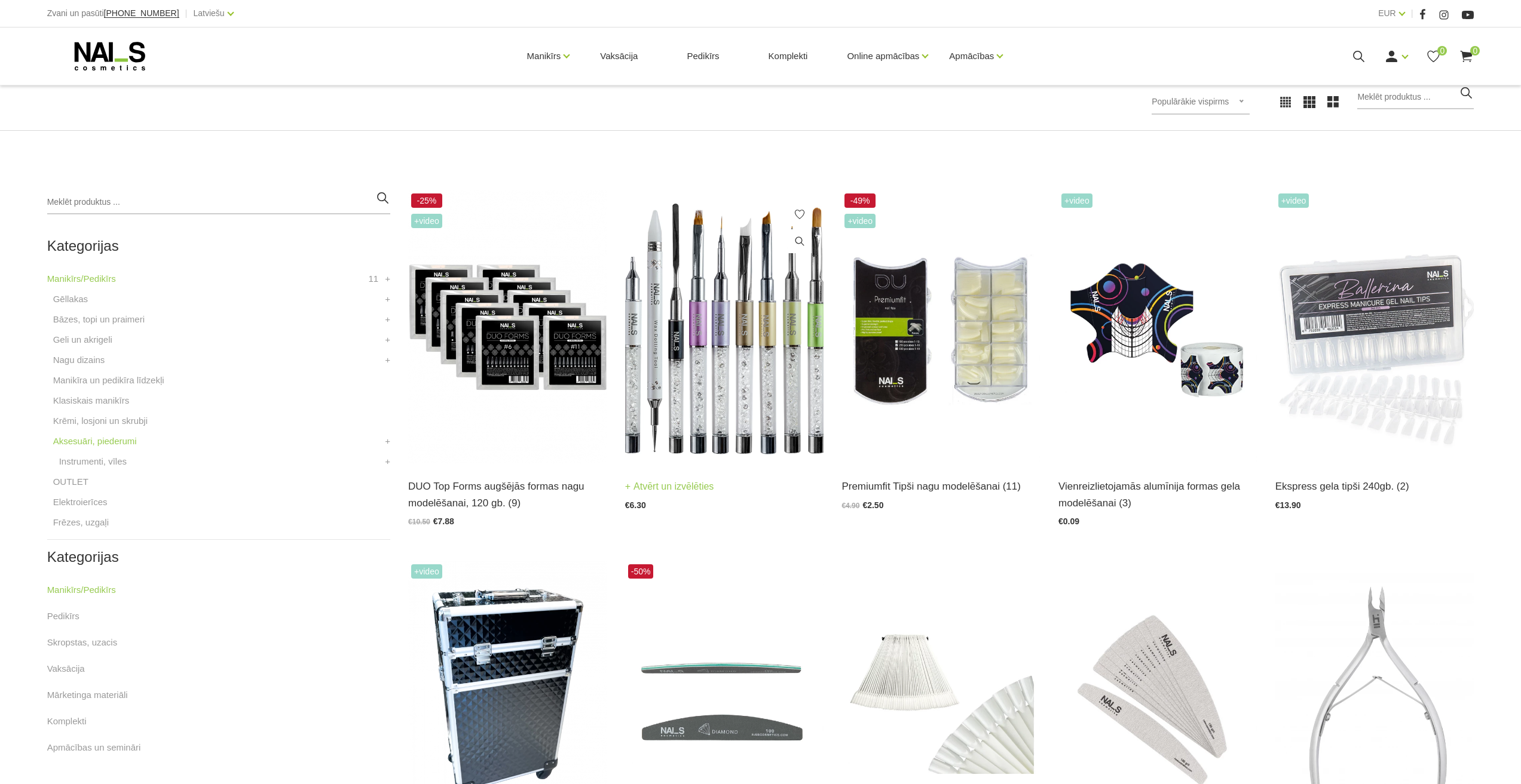
click at [745, 366] on img at bounding box center [724, 327] width 199 height 273
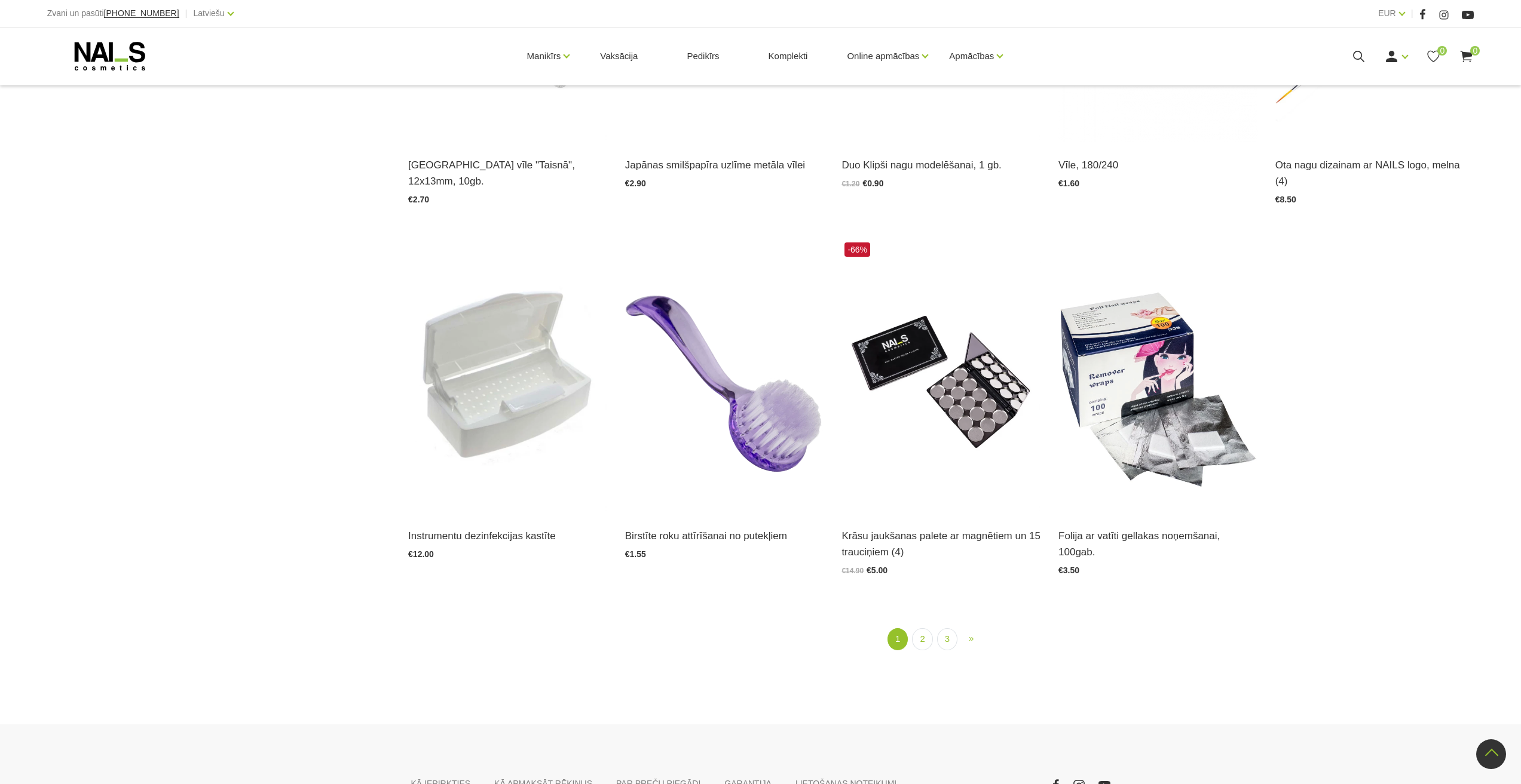
scroll to position [1672, 0]
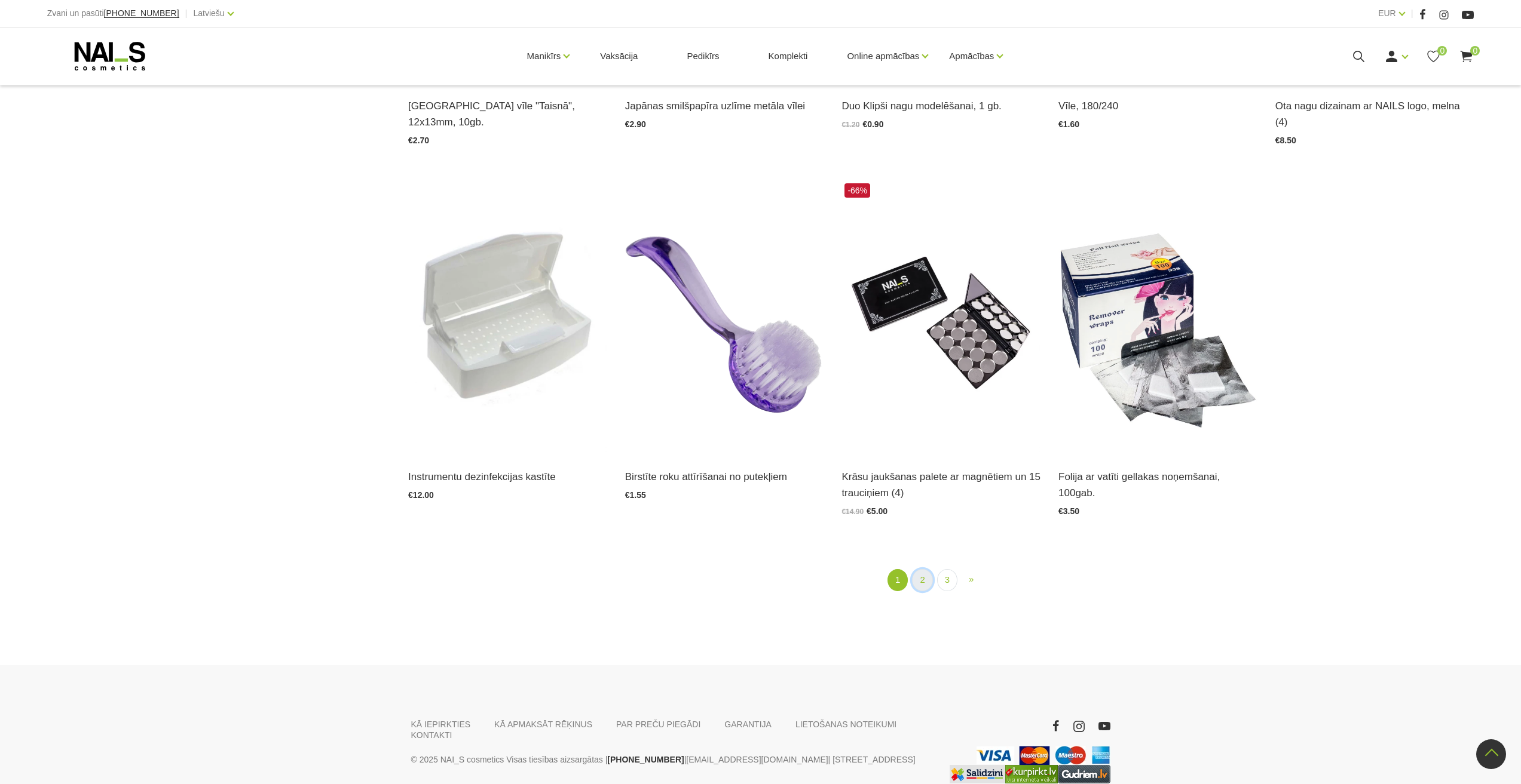
click at [924, 569] on link "2" at bounding box center [922, 580] width 20 height 22
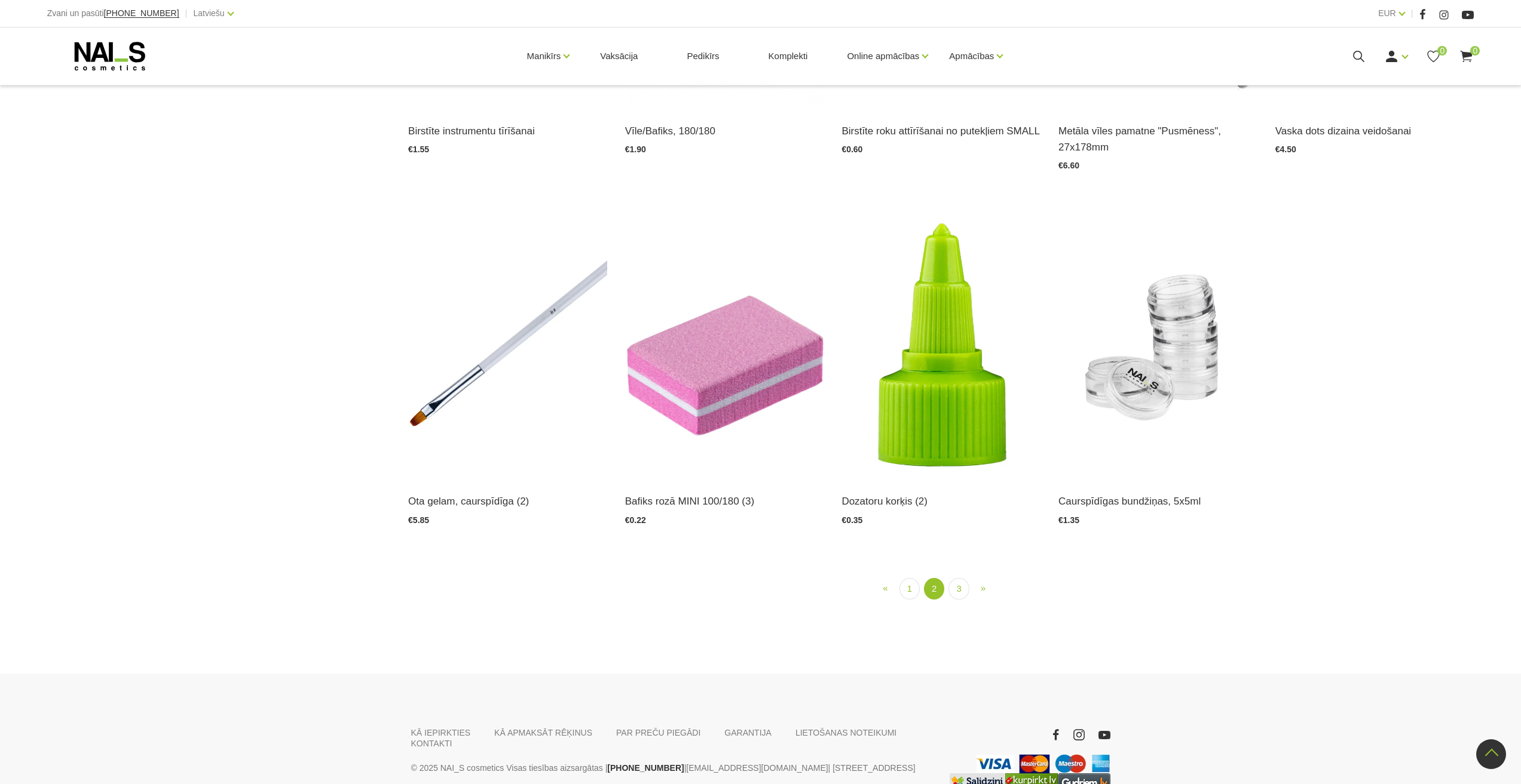
scroll to position [1618, 0]
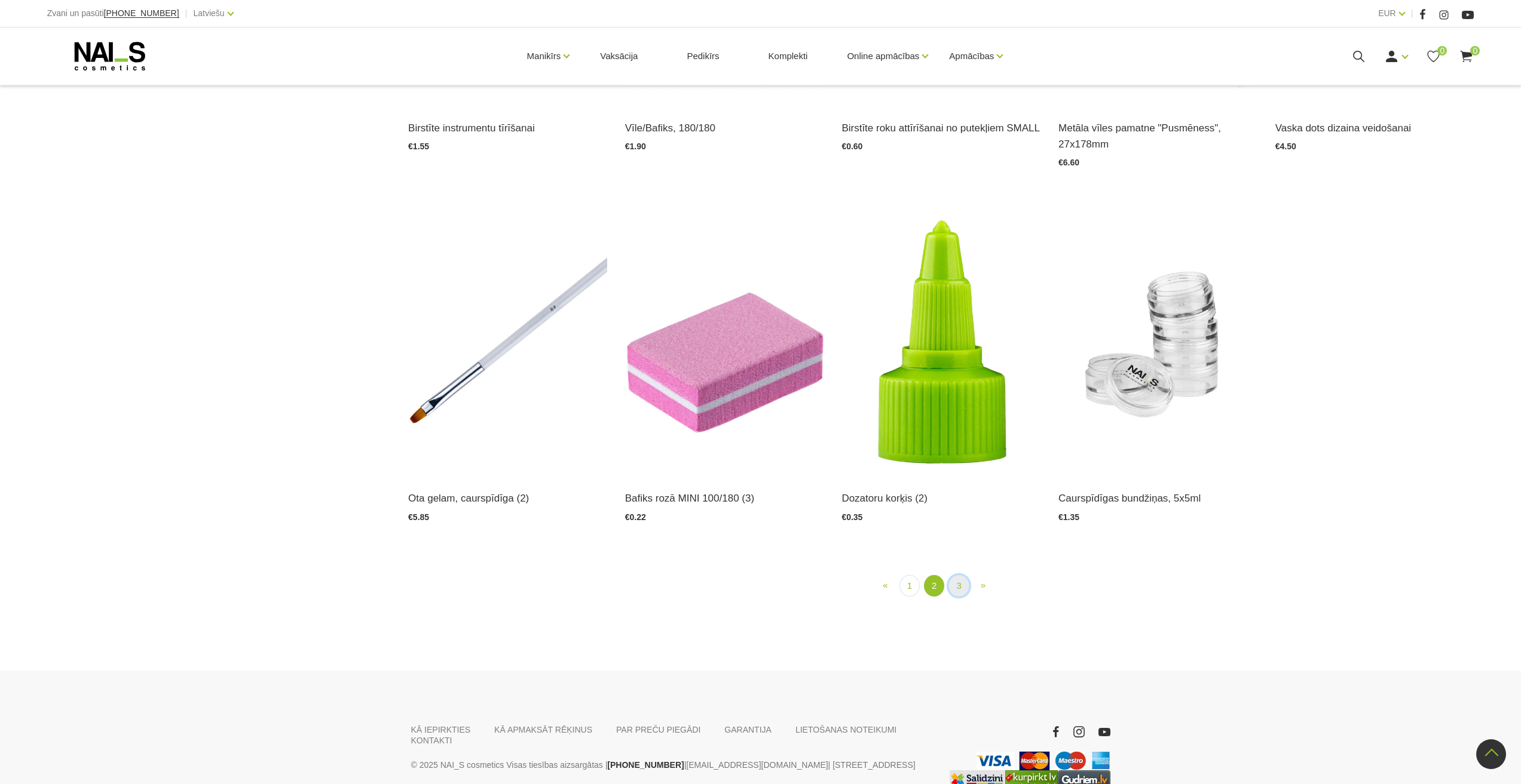
click at [962, 575] on link "3" at bounding box center [959, 586] width 20 height 22
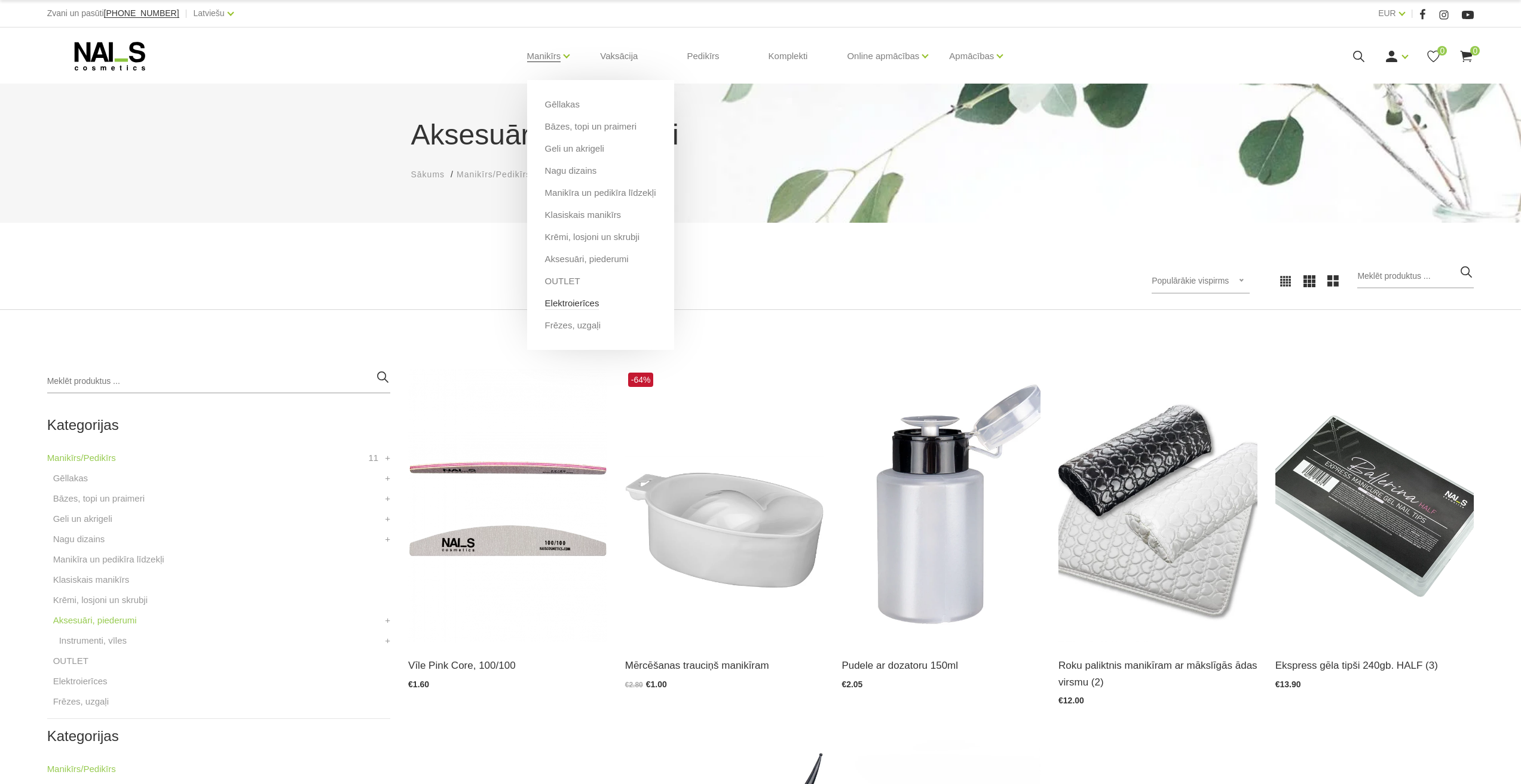
click at [593, 302] on link "Elektroierīces" at bounding box center [572, 304] width 54 height 13
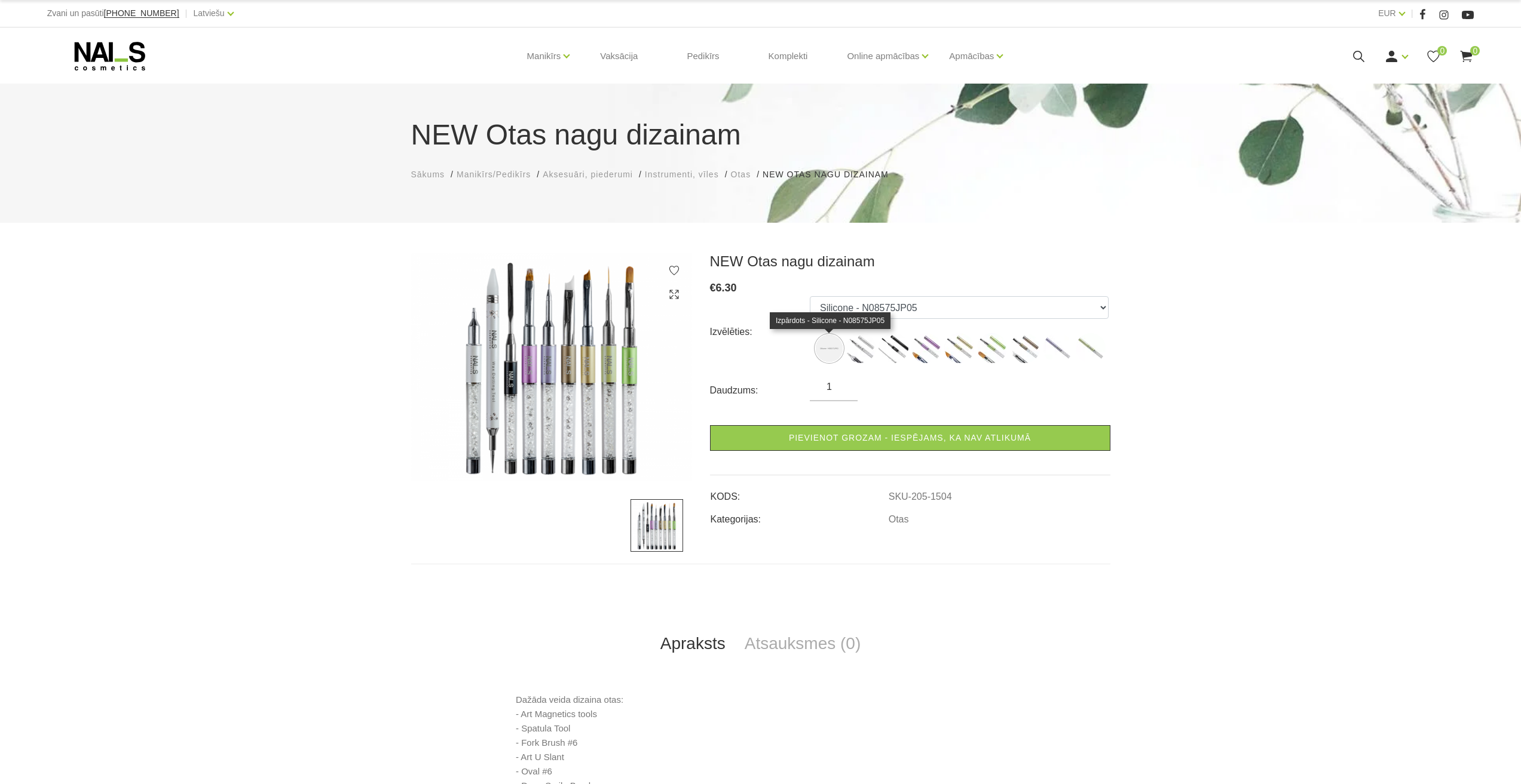
click at [837, 350] on img at bounding box center [829, 348] width 27 height 27
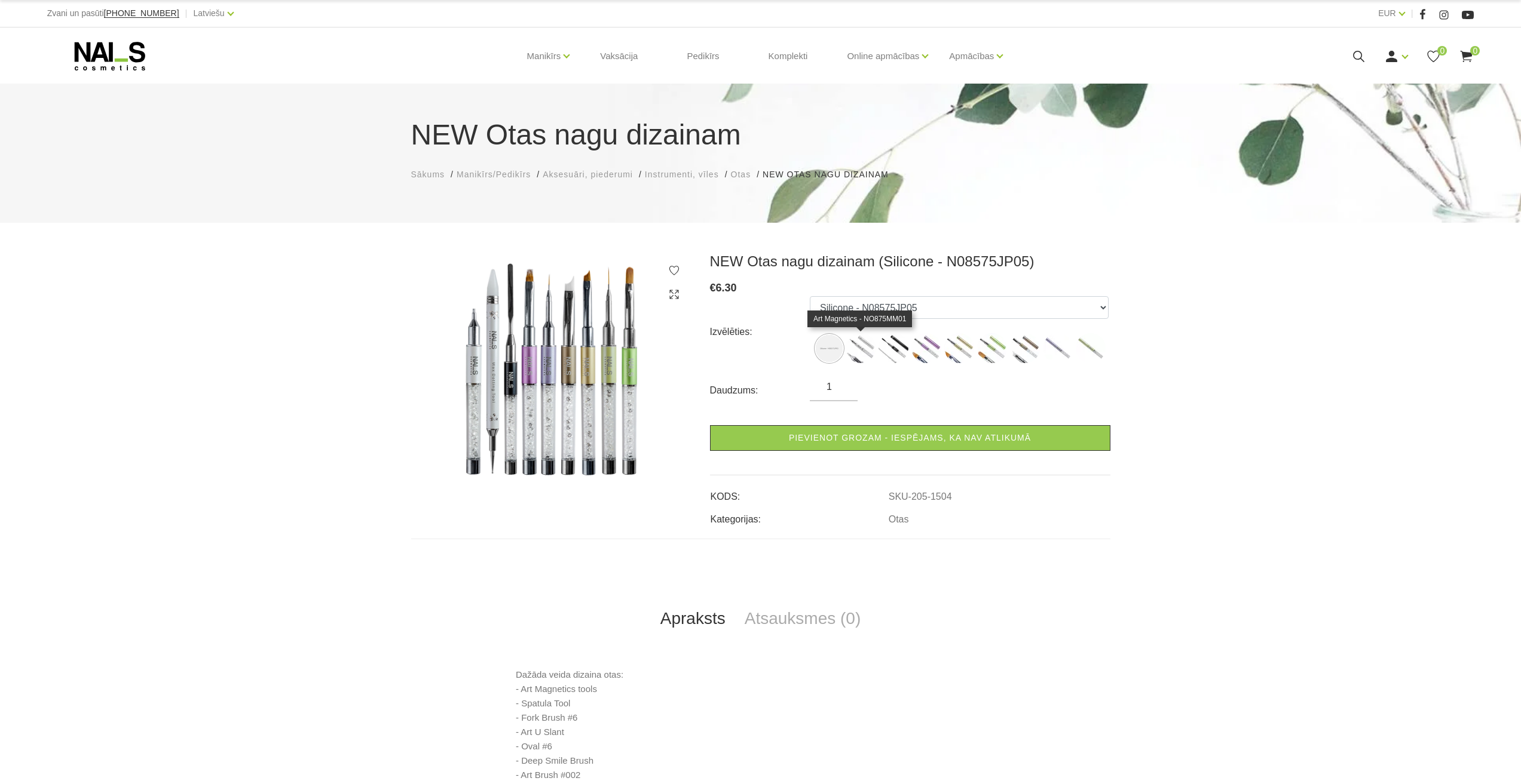
click at [864, 344] on img at bounding box center [861, 348] width 30 height 30
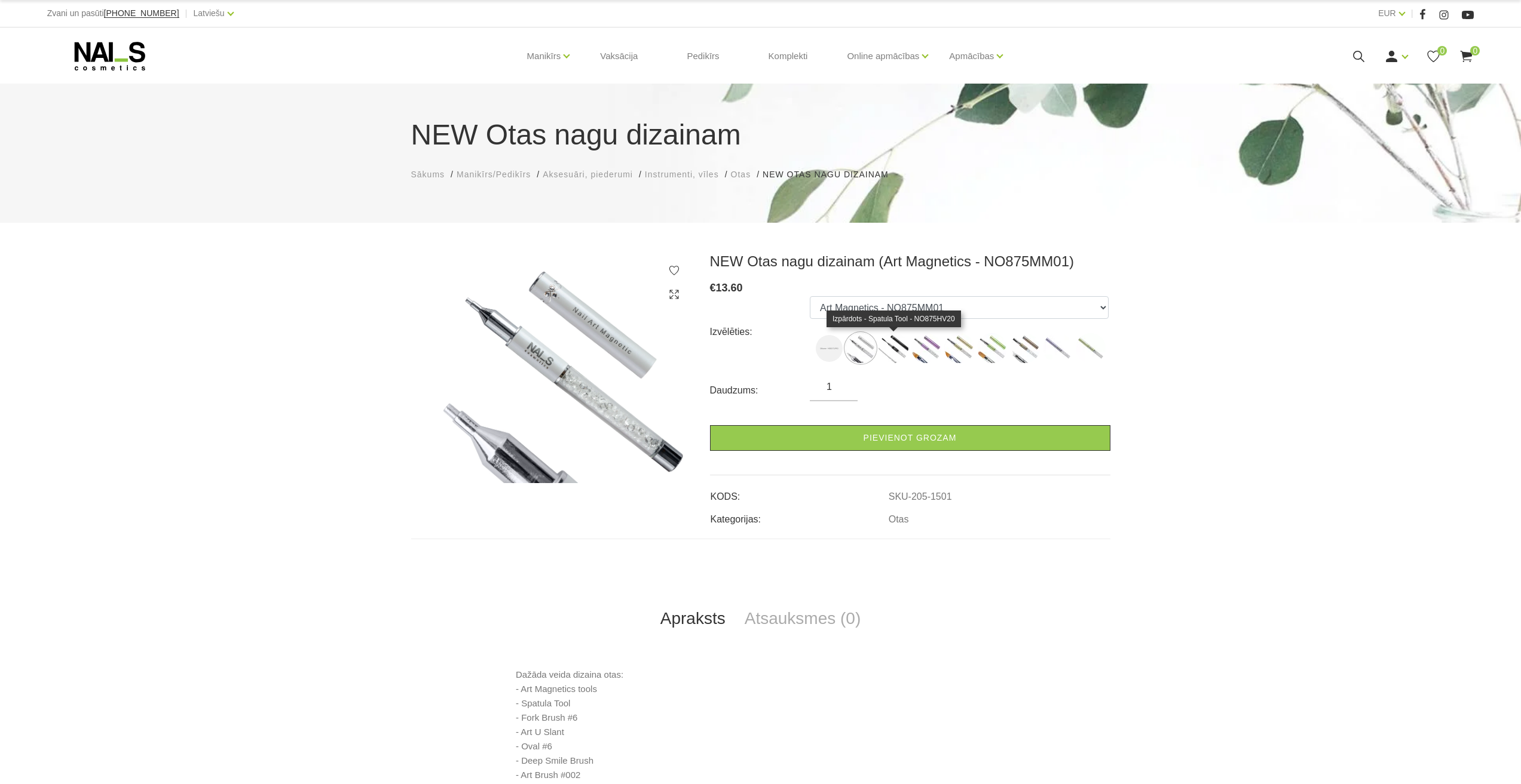
click at [901, 346] on img at bounding box center [893, 348] width 30 height 30
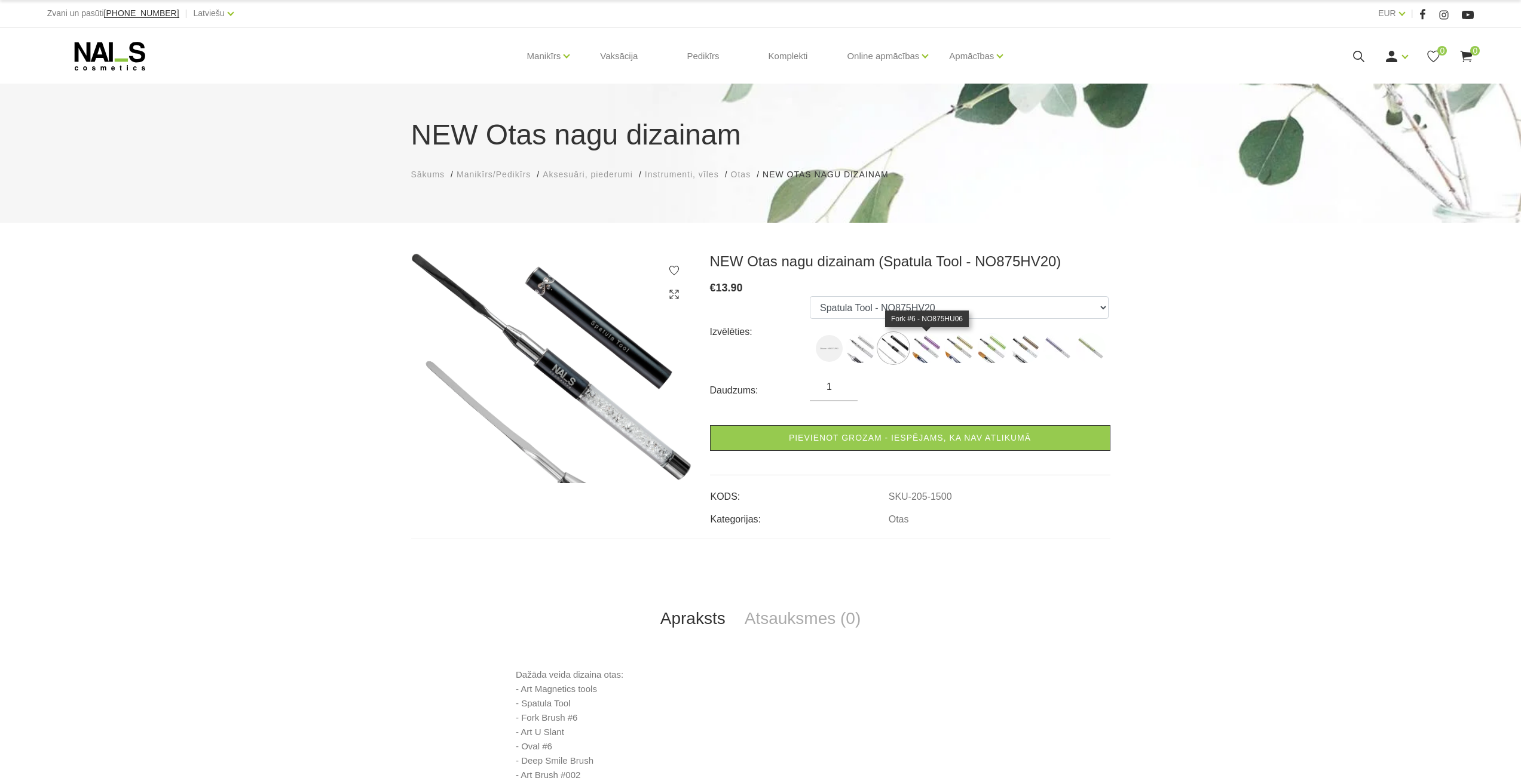
click at [936, 348] on img at bounding box center [926, 348] width 30 height 30
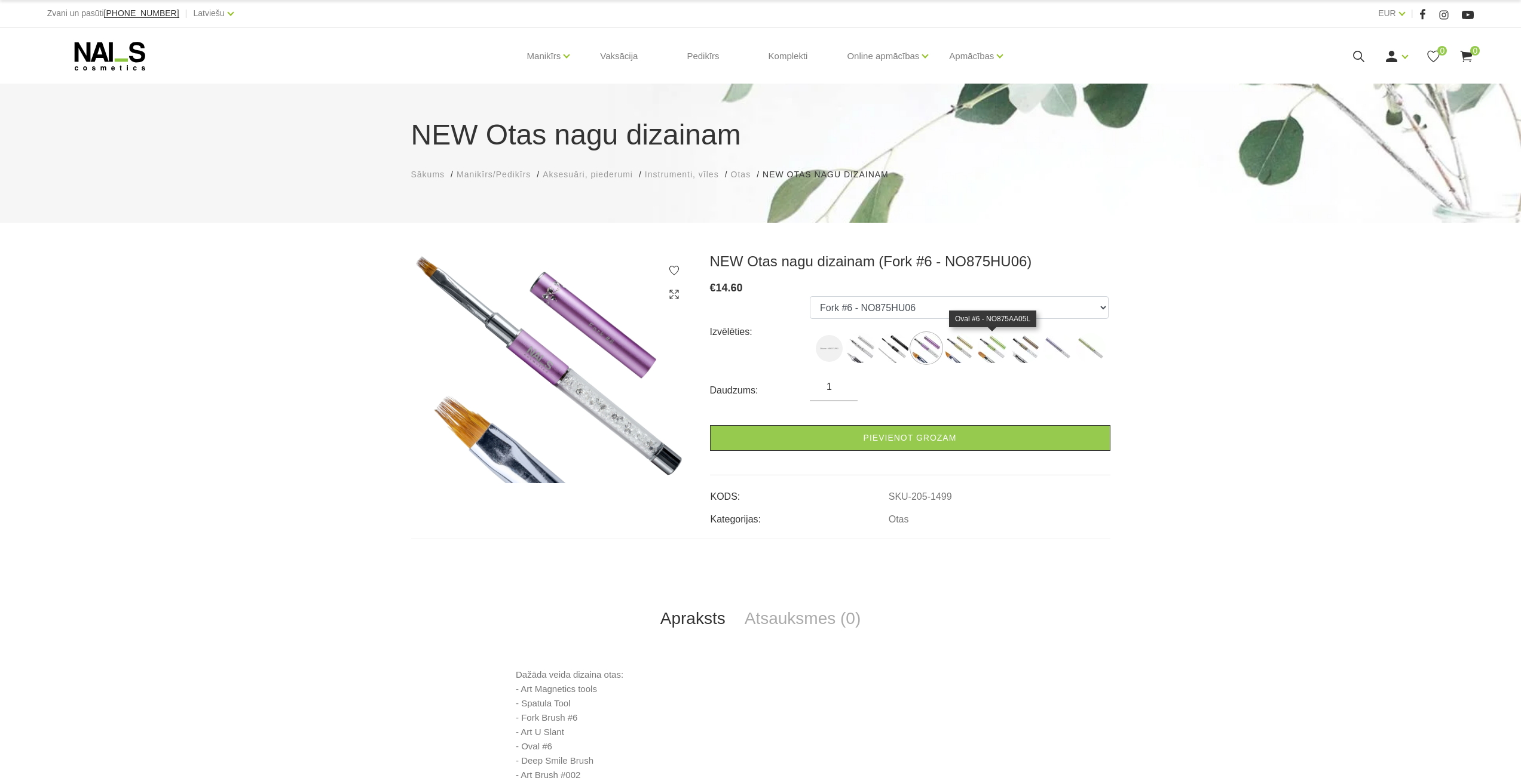
click at [1002, 339] on img at bounding box center [992, 348] width 30 height 30
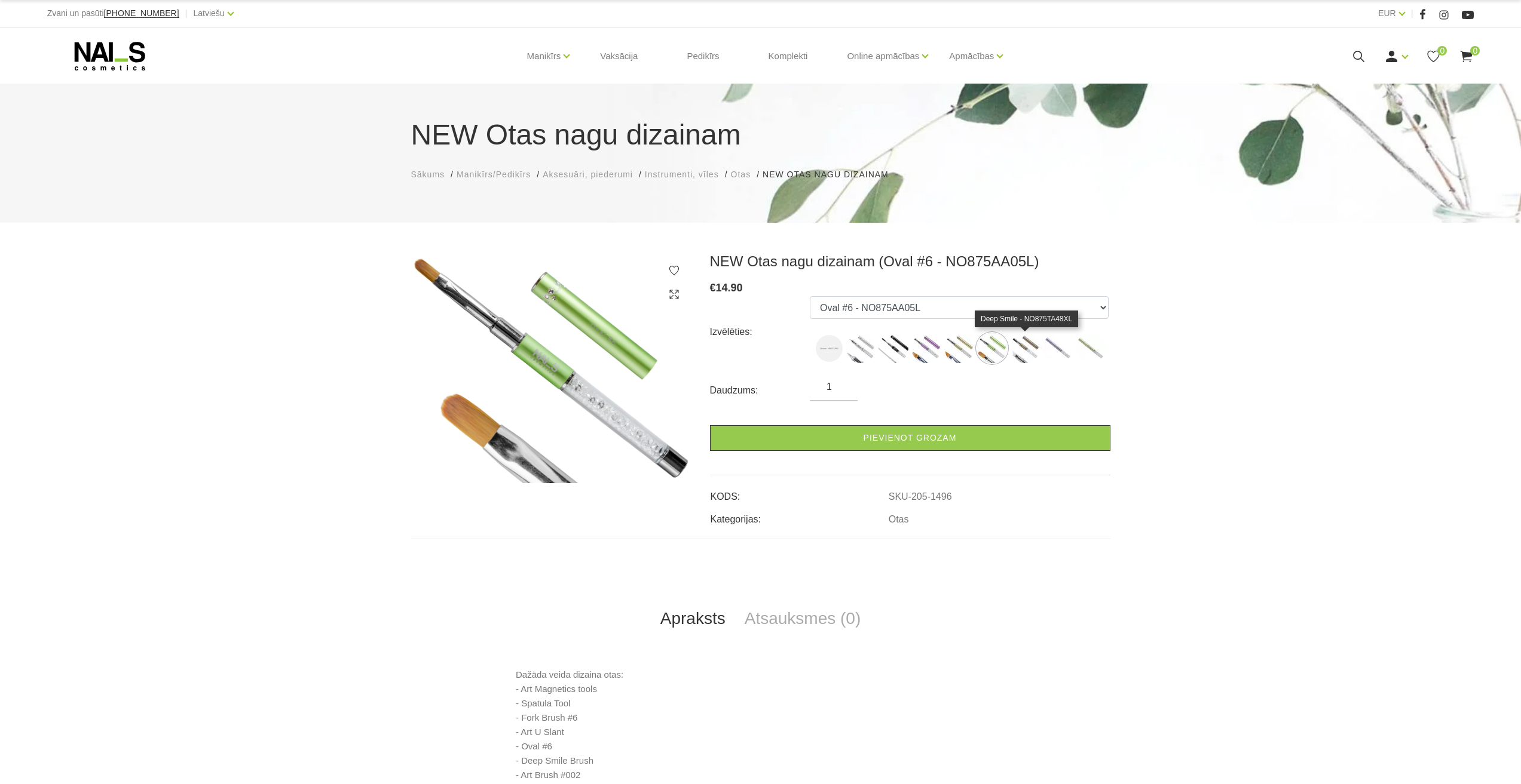
click at [1030, 340] on img at bounding box center [1025, 348] width 30 height 30
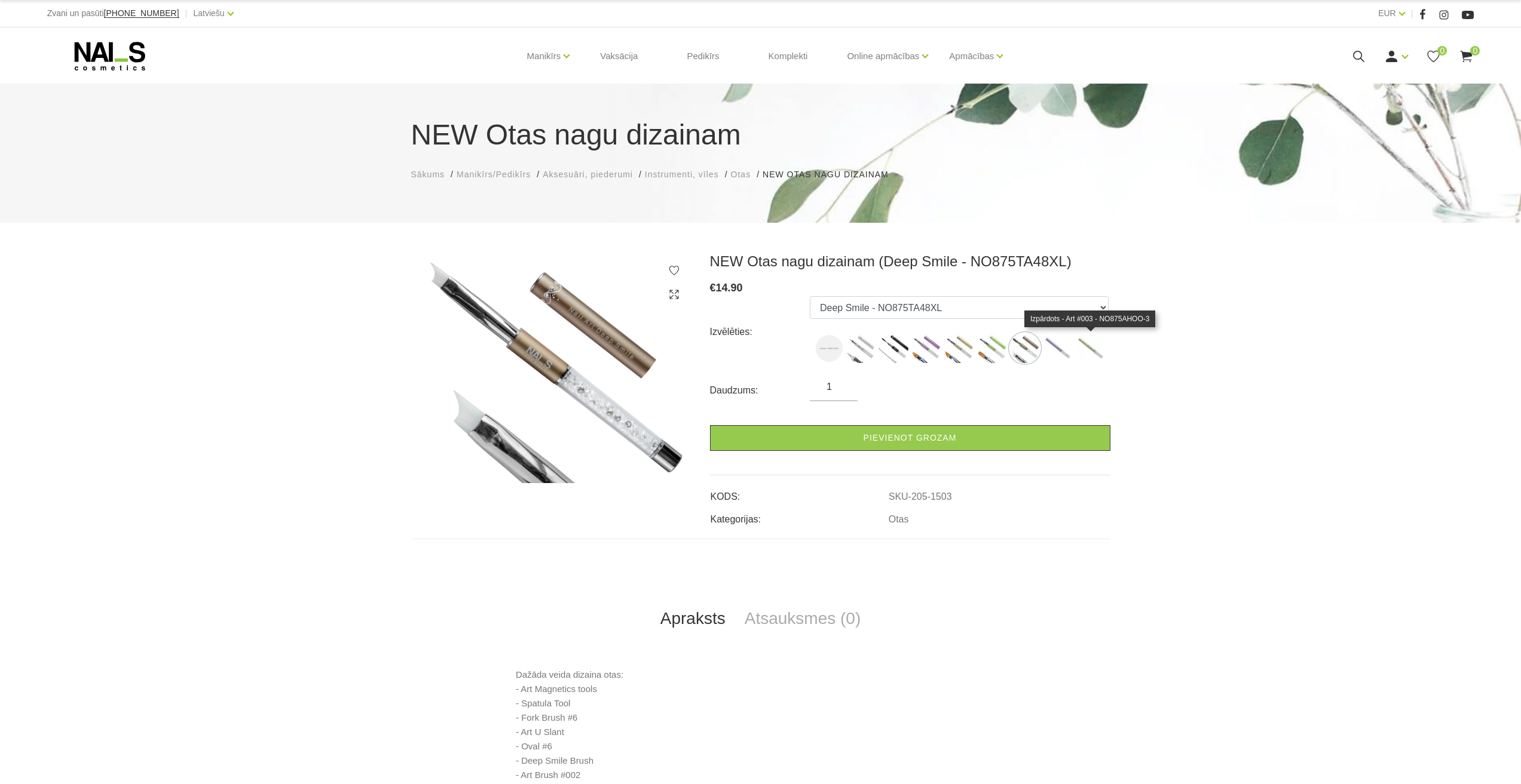
click at [1077, 347] on img at bounding box center [1091, 348] width 30 height 30
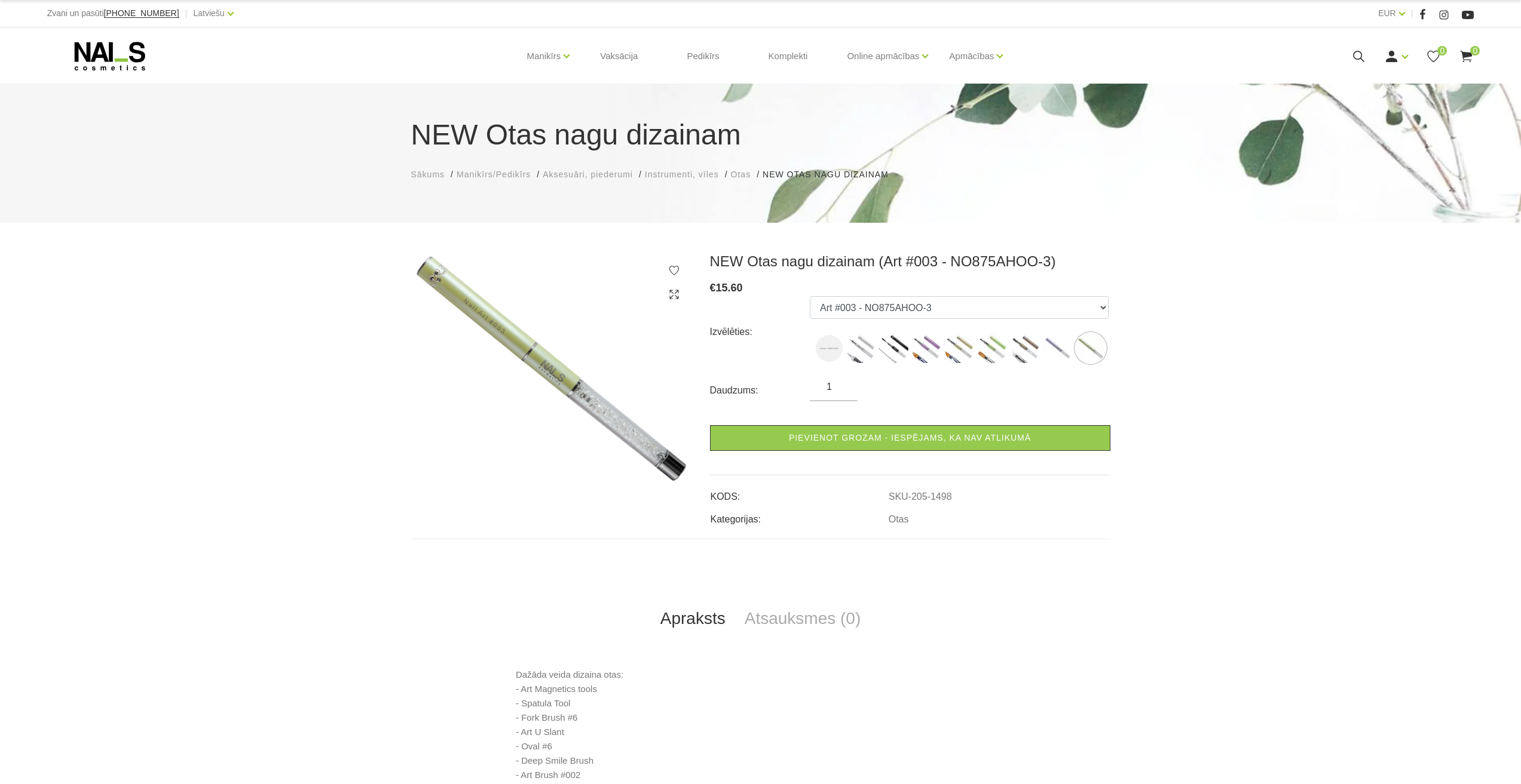
click at [1095, 345] on img at bounding box center [1091, 348] width 30 height 30
click at [1059, 350] on img at bounding box center [1057, 348] width 30 height 30
click at [834, 351] on img at bounding box center [829, 348] width 27 height 27
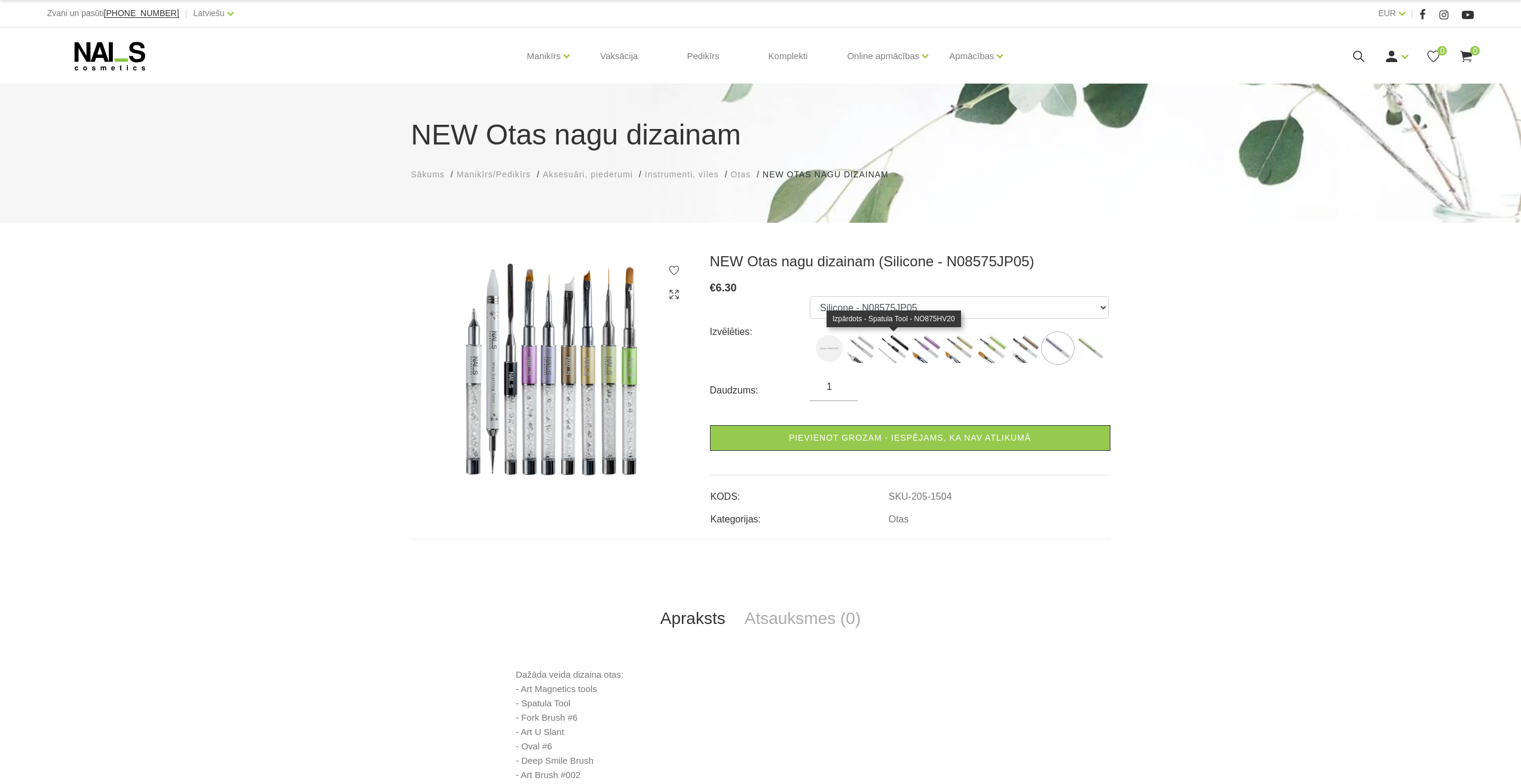
click at [878, 346] on img at bounding box center [893, 348] width 30 height 30
select select "1500"
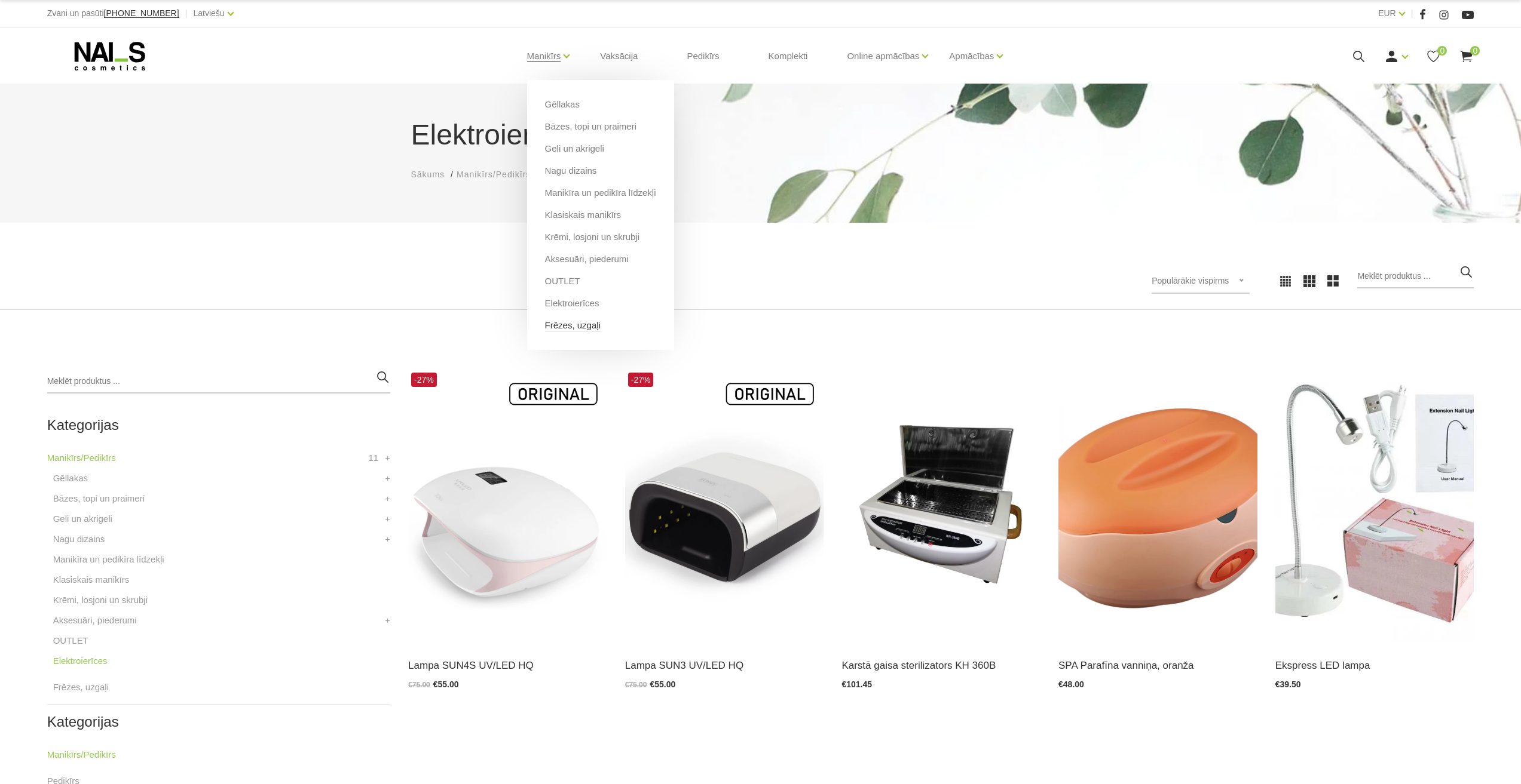
click at [572, 329] on link "Frēzes, uzgaļi" at bounding box center [573, 325] width 56 height 13
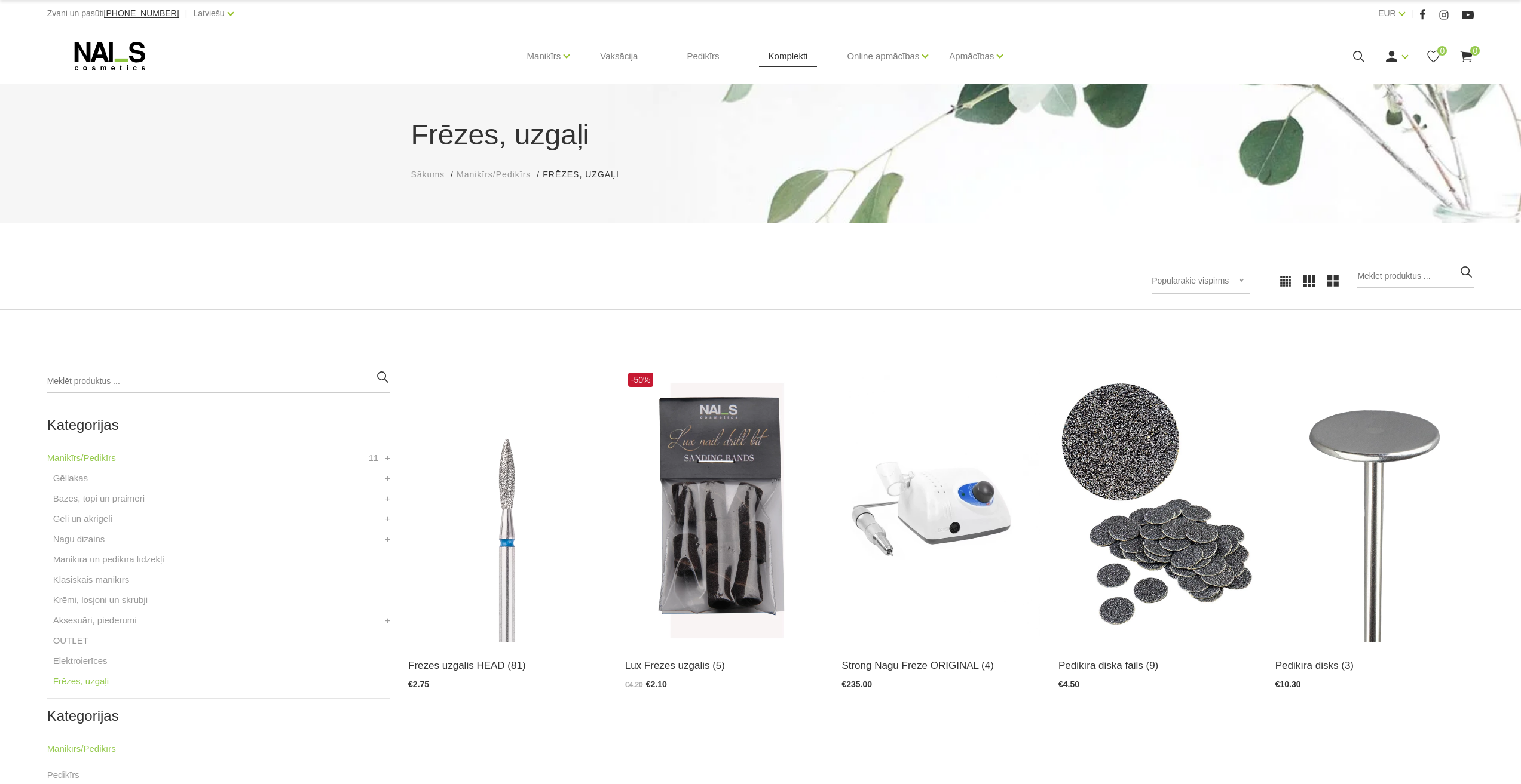
click at [795, 66] on link "Komplekti" at bounding box center [788, 56] width 59 height 58
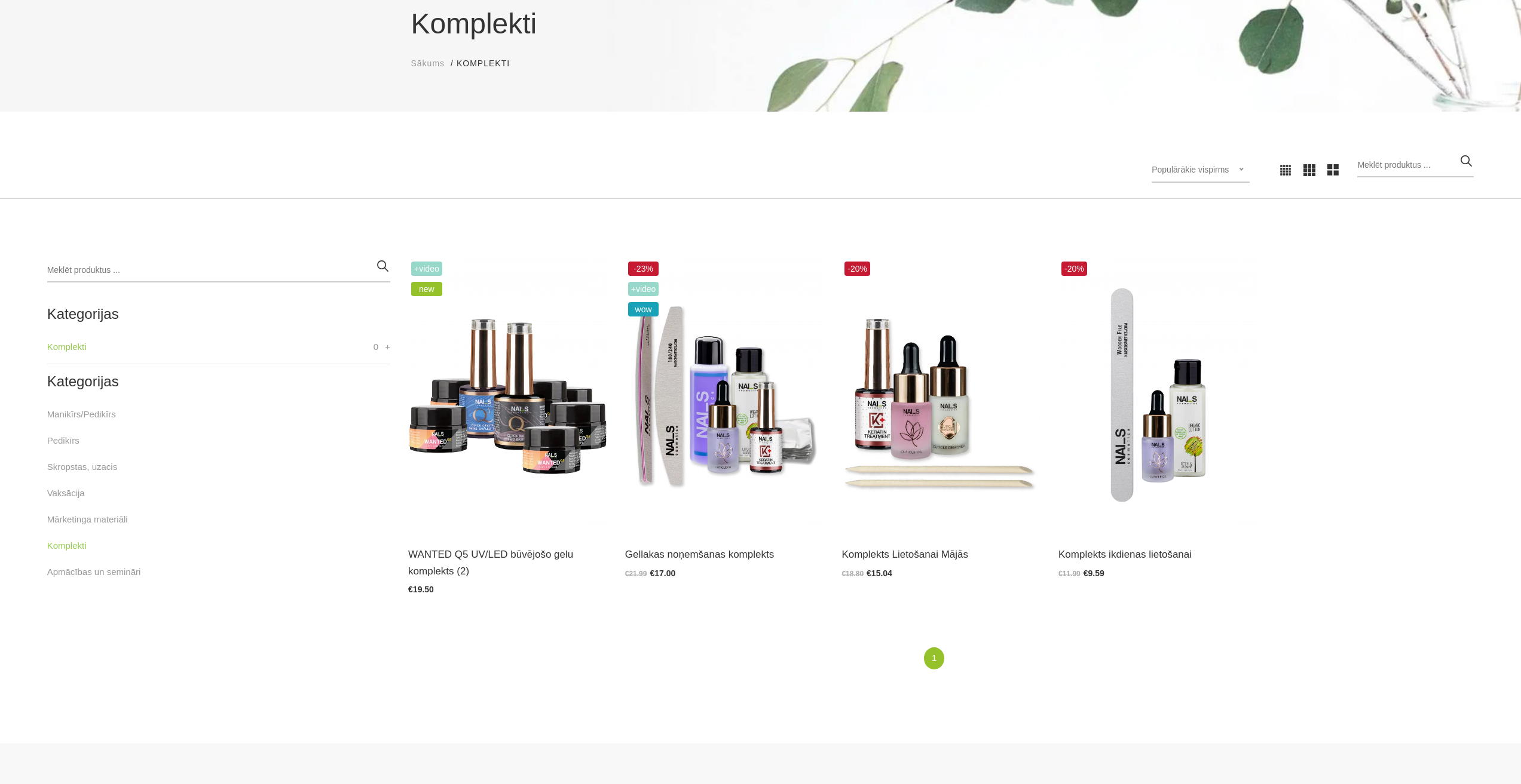
scroll to position [119, 0]
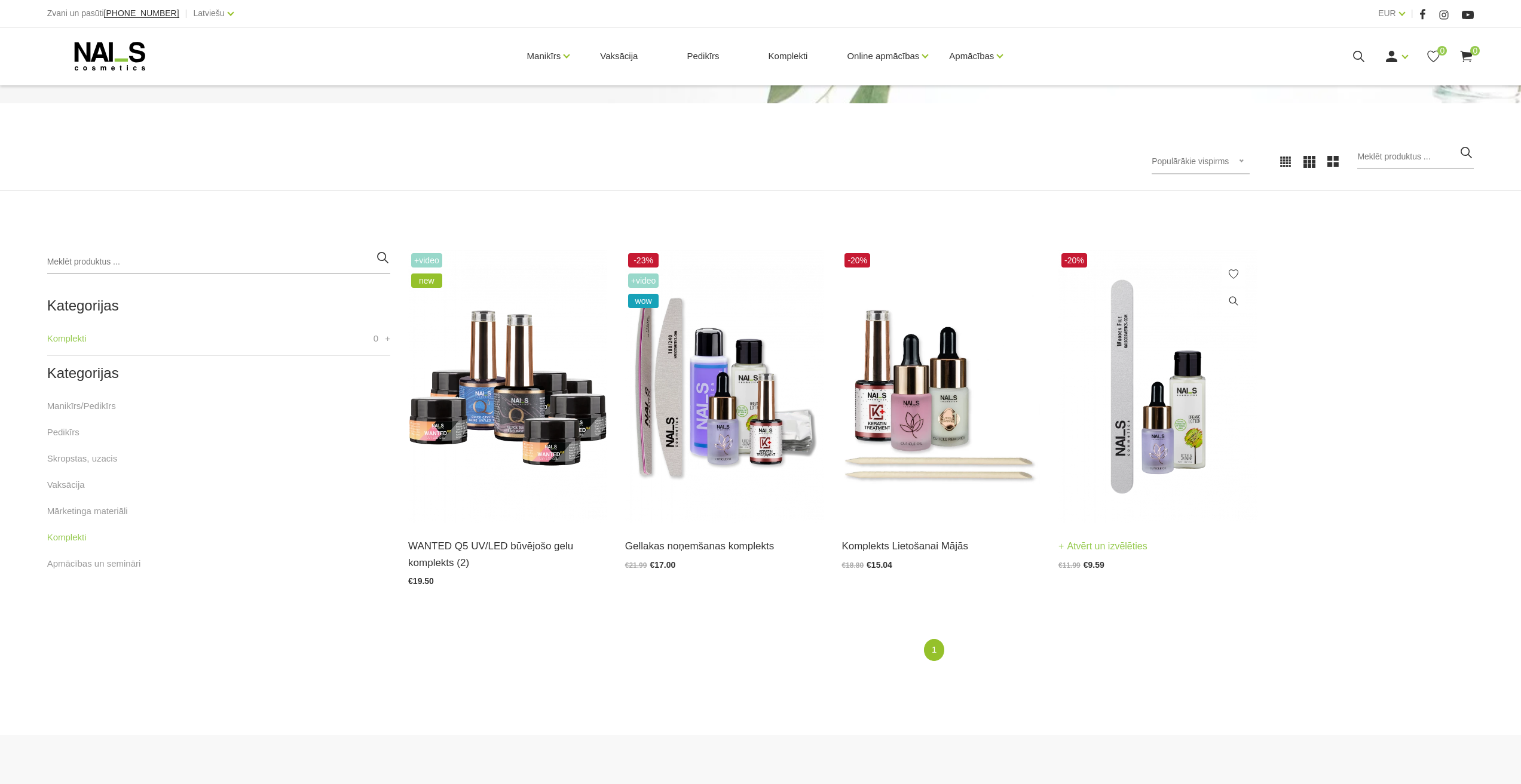
click at [1189, 454] on img at bounding box center [1158, 387] width 199 height 273
click at [703, 59] on link "Pedikīrs" at bounding box center [703, 56] width 51 height 58
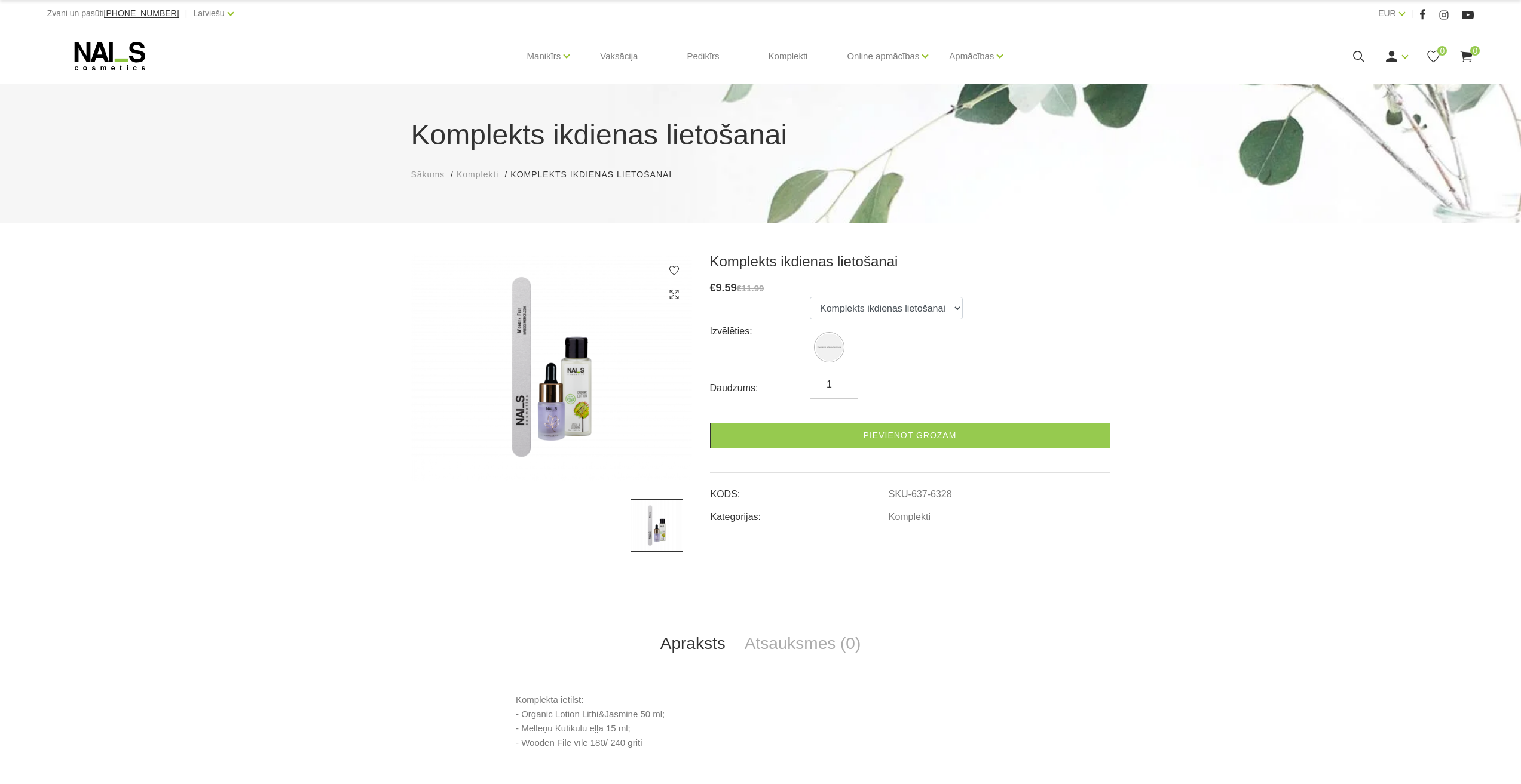
click at [591, 385] on img at bounding box center [551, 367] width 281 height 229
click at [580, 396] on img at bounding box center [551, 367] width 281 height 229
click at [666, 507] on img at bounding box center [657, 525] width 52 height 52
click at [573, 403] on img at bounding box center [551, 367] width 281 height 229
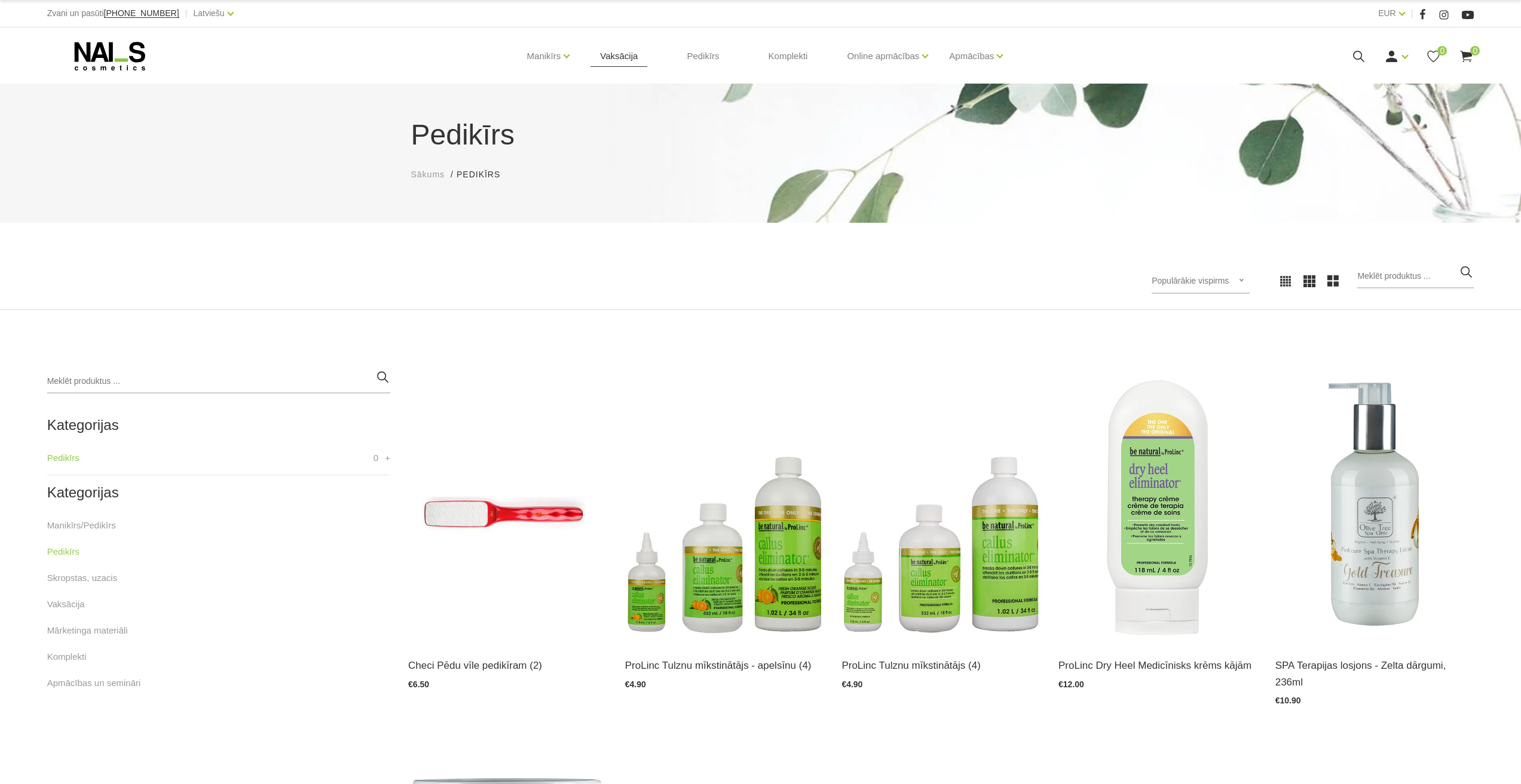
click at [631, 65] on link "Vaksācija" at bounding box center [619, 56] width 57 height 58
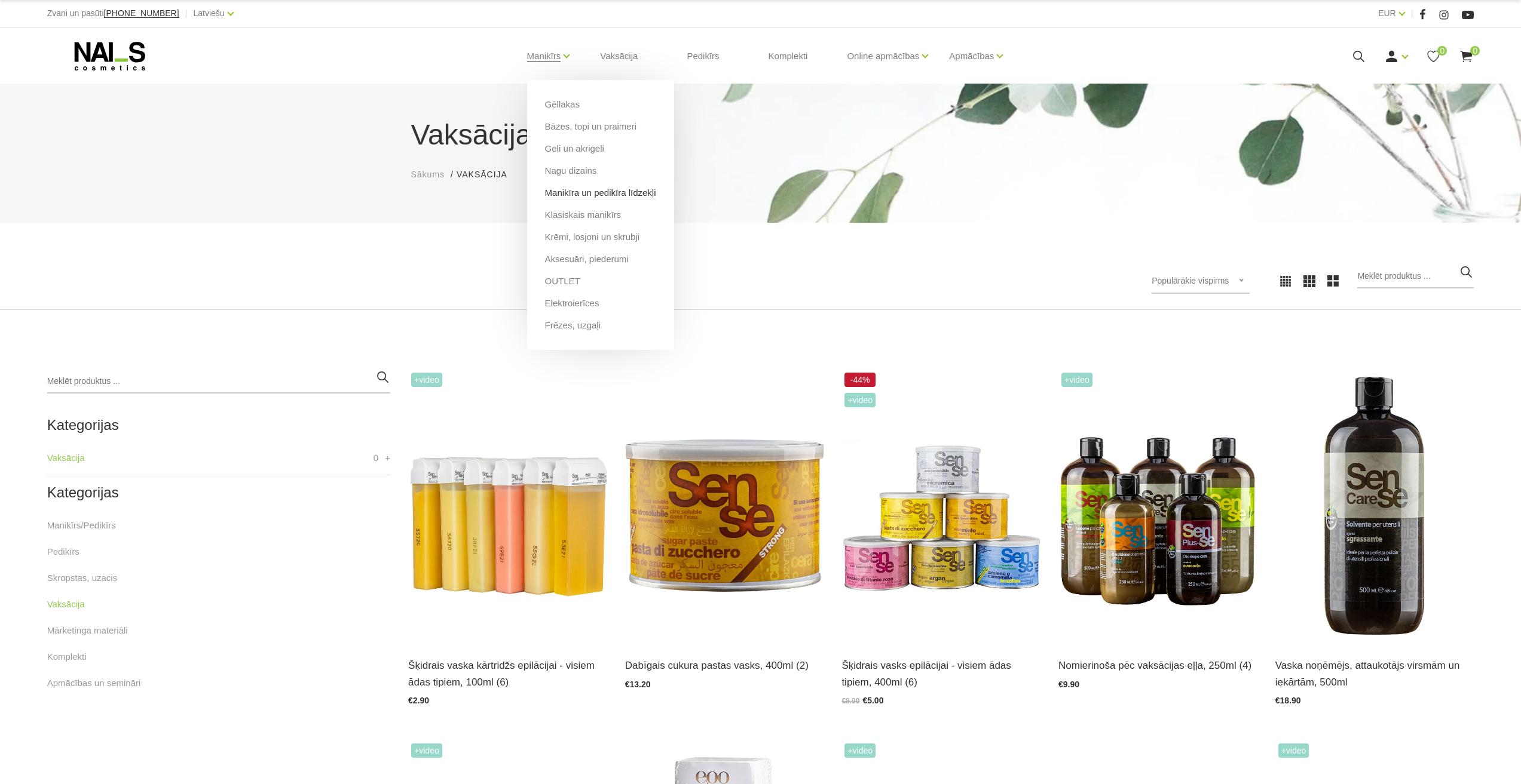
click at [588, 189] on link "Manikīra un pedikīra līdzekļi" at bounding box center [601, 193] width 111 height 13
